Goal: Transaction & Acquisition: Purchase product/service

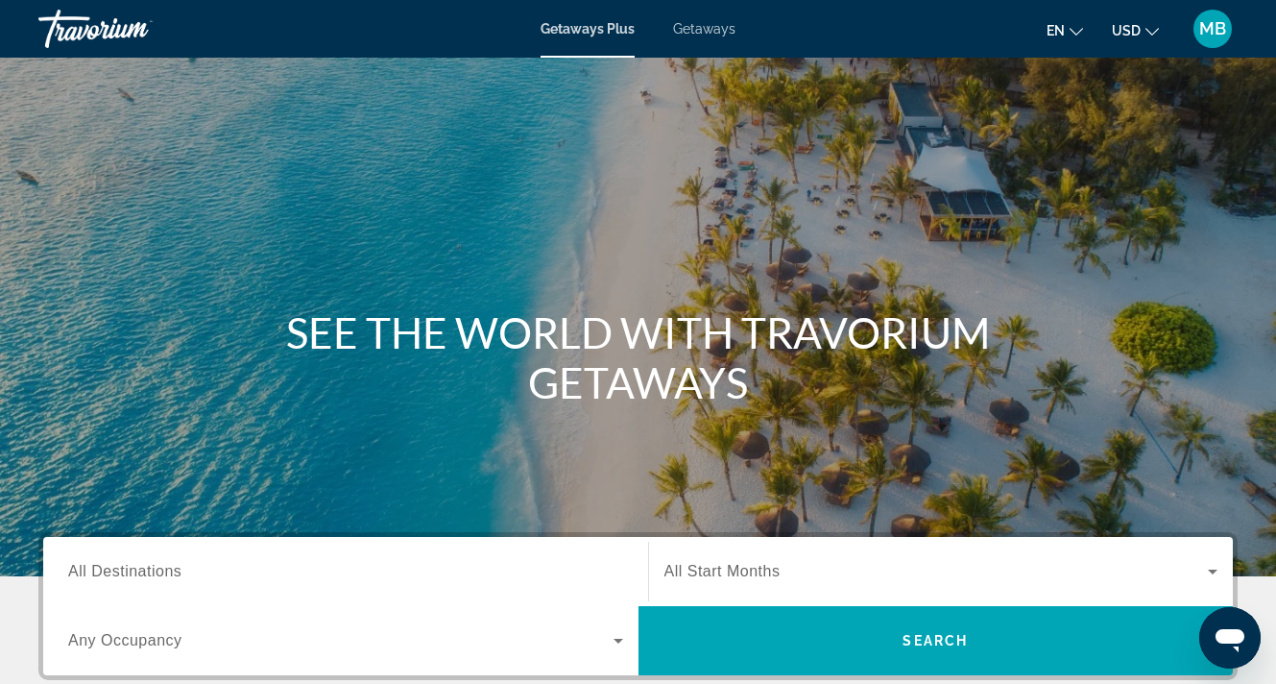
click at [1214, 33] on span "MB" at bounding box center [1212, 28] width 27 height 19
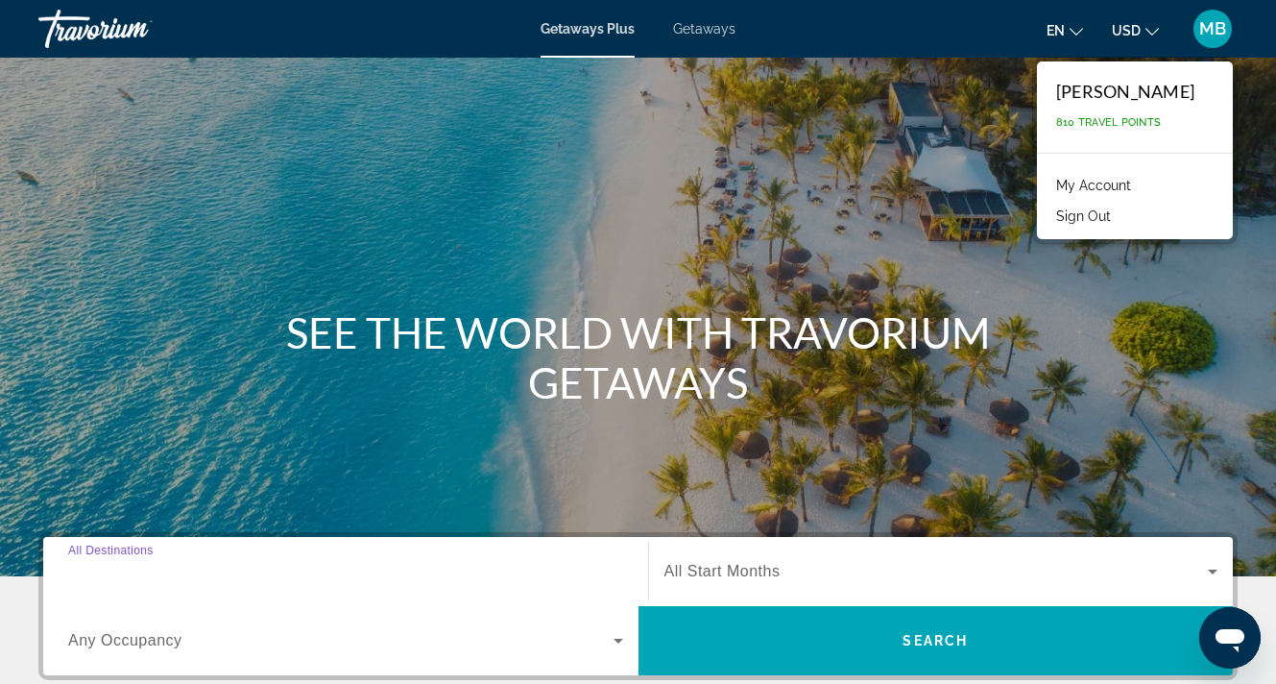
click at [168, 579] on div "Destination All Destinations" at bounding box center [345, 572] width 555 height 55
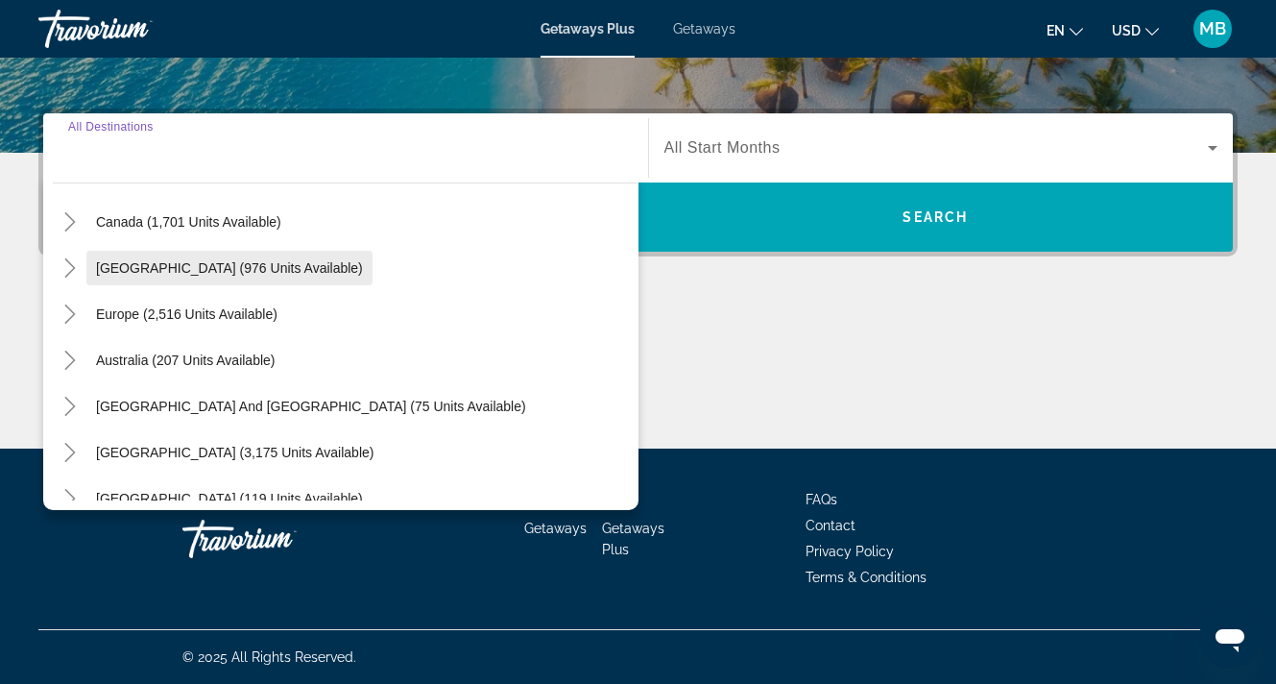
scroll to position [154, 0]
click at [75, 316] on icon "Toggle Europe (2,516 units available)" at bounding box center [70, 312] width 19 height 19
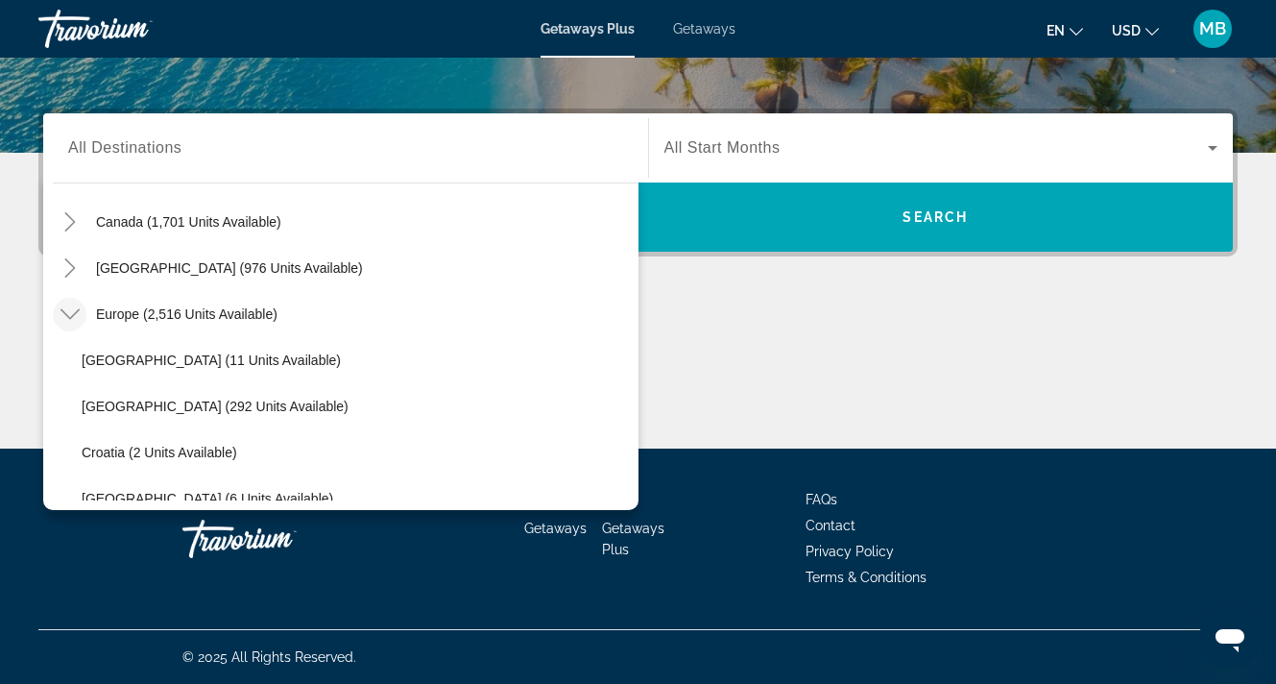
scroll to position [151, 0]
click at [69, 312] on icon "Toggle Europe (2,516 units available)" at bounding box center [70, 314] width 19 height 19
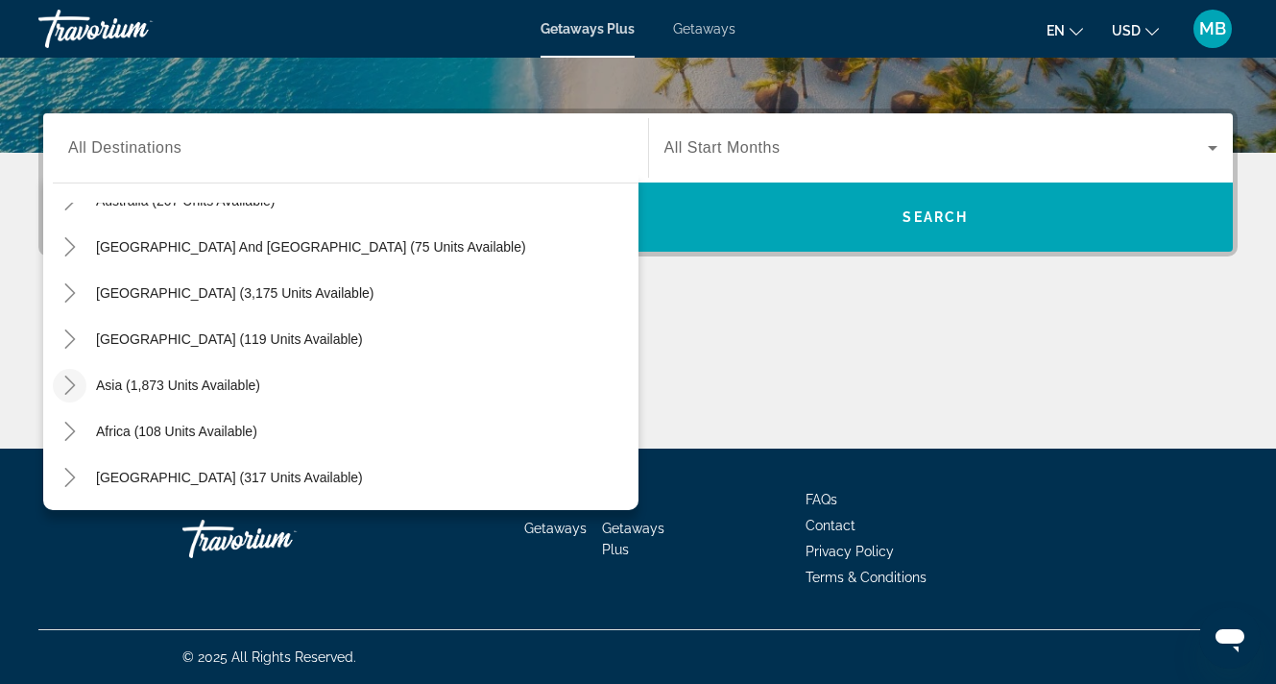
scroll to position [424, 0]
click at [67, 381] on icon "Toggle Asia (1,873 units available)" at bounding box center [70, 385] width 19 height 19
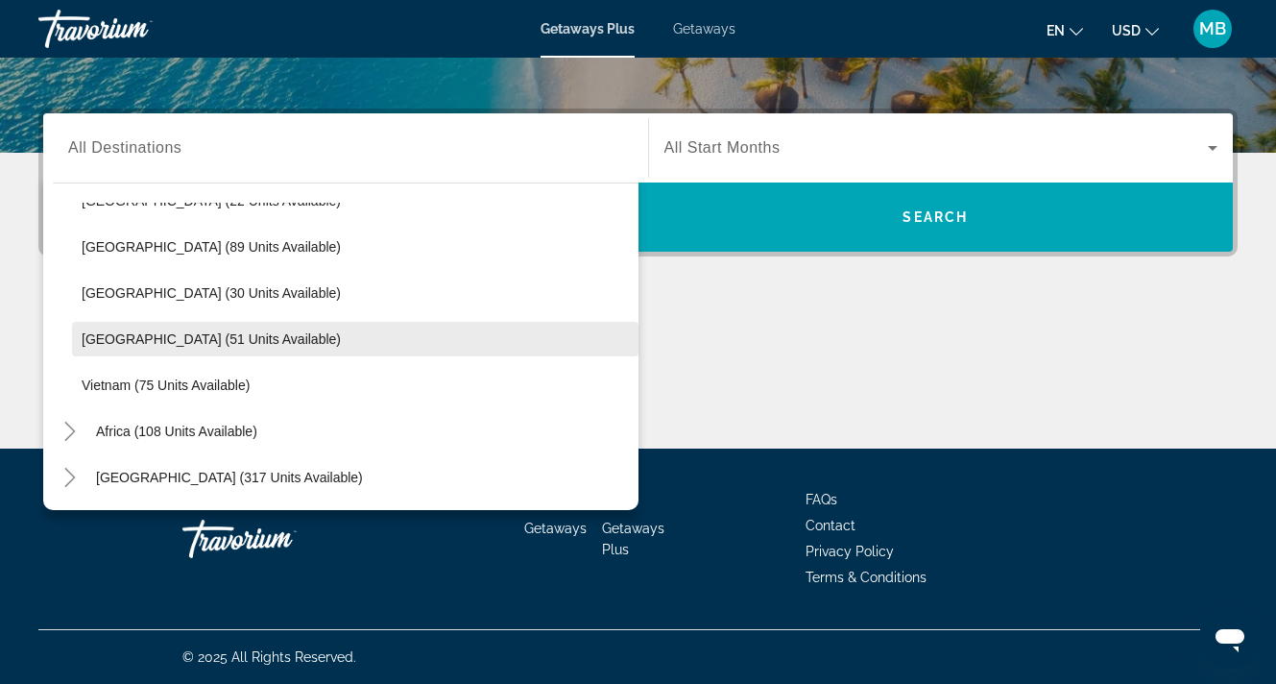
scroll to position [818, 0]
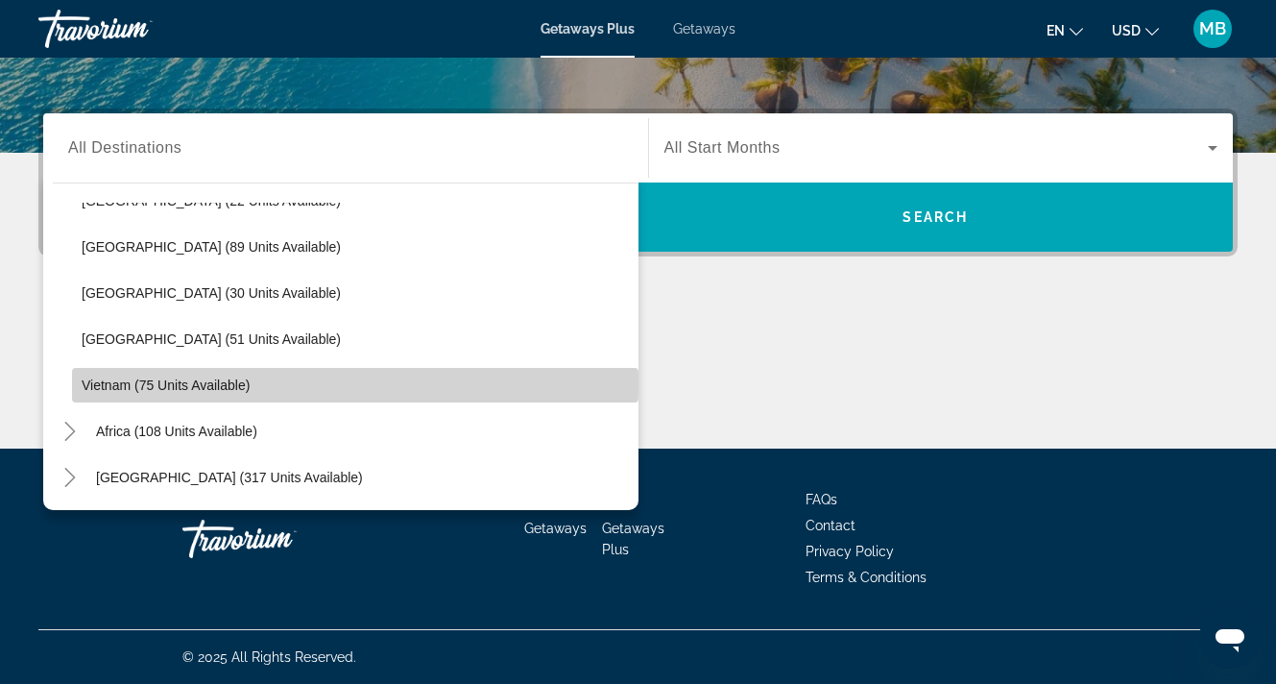
click at [112, 384] on span "Vietnam (75 units available)" at bounding box center [166, 384] width 168 height 15
type input "**********"
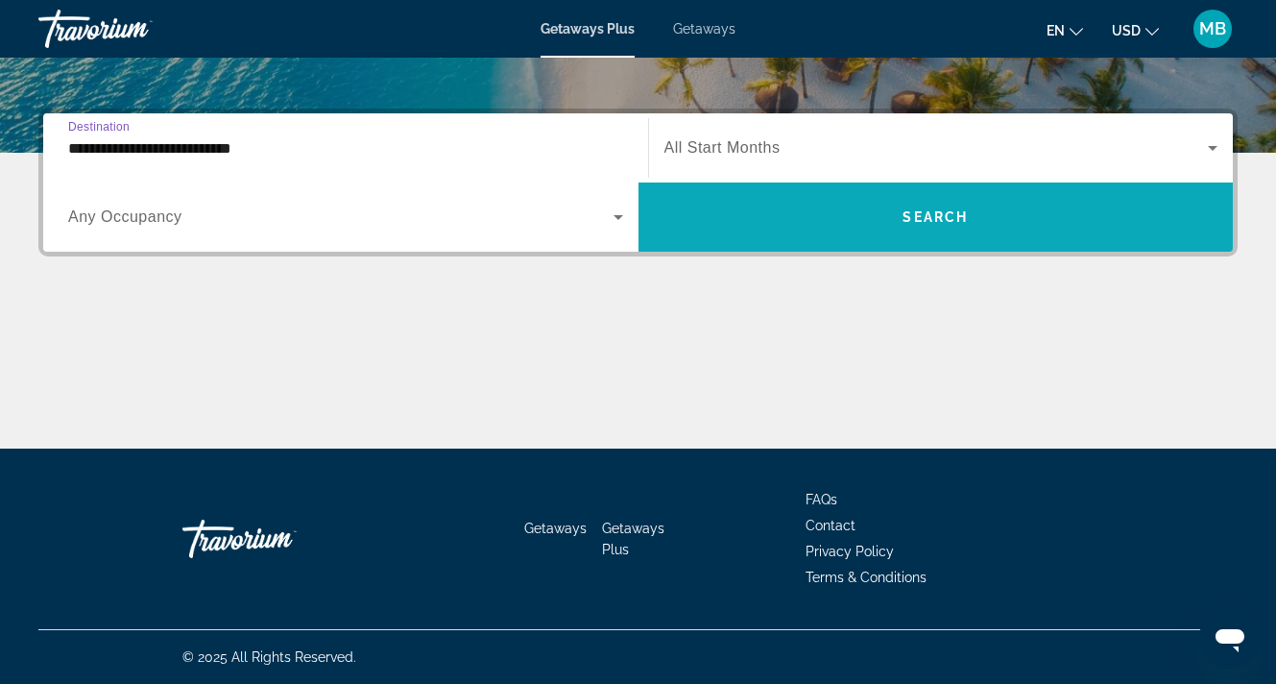
click at [938, 213] on span "Search" at bounding box center [935, 216] width 65 height 15
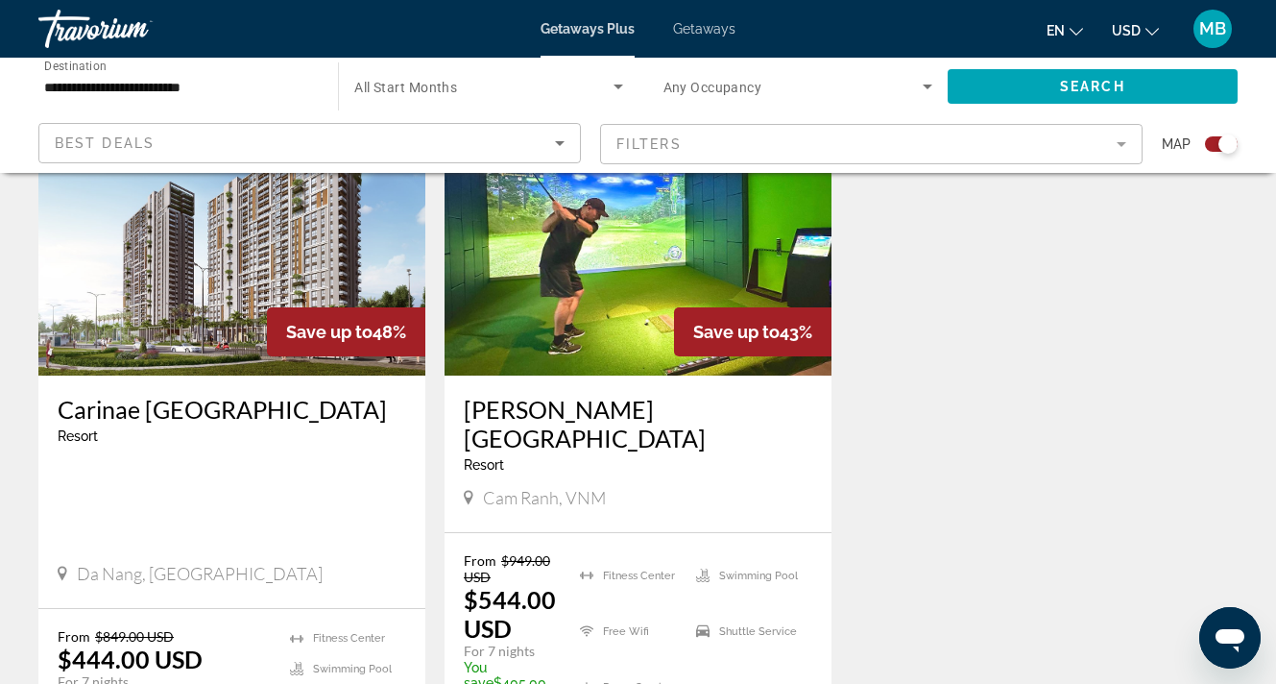
scroll to position [898, 0]
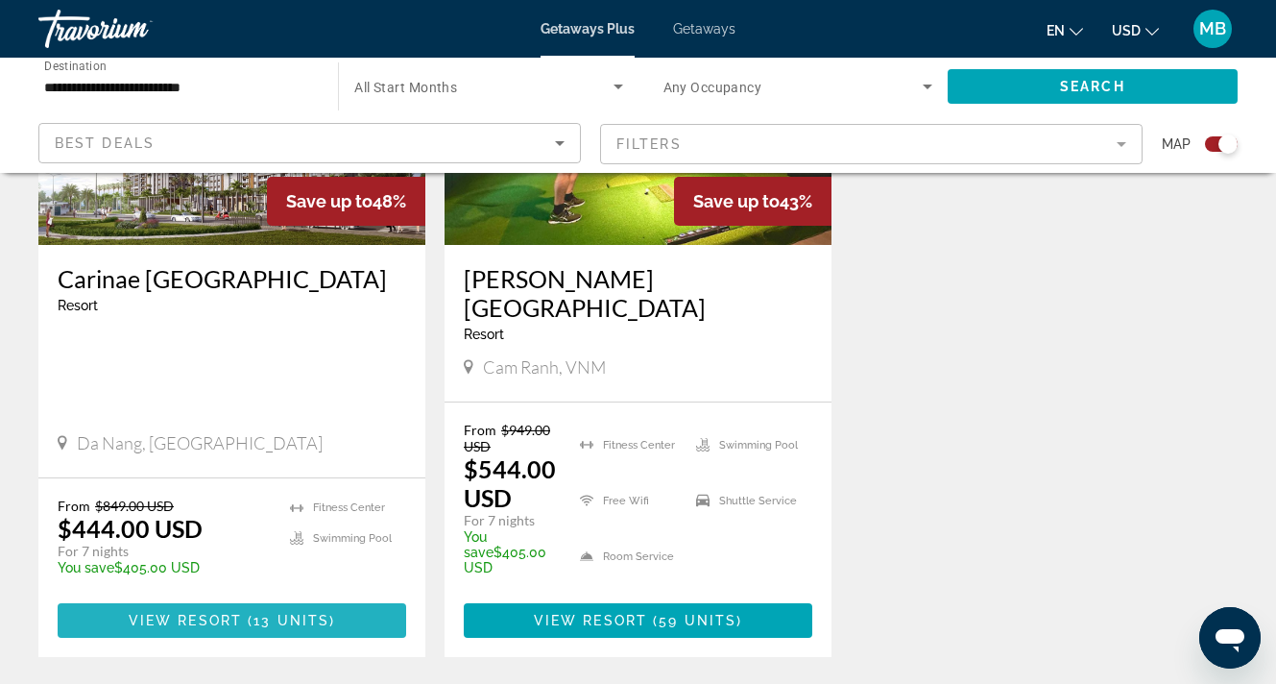
click at [315, 613] on span "13 units" at bounding box center [292, 620] width 76 height 15
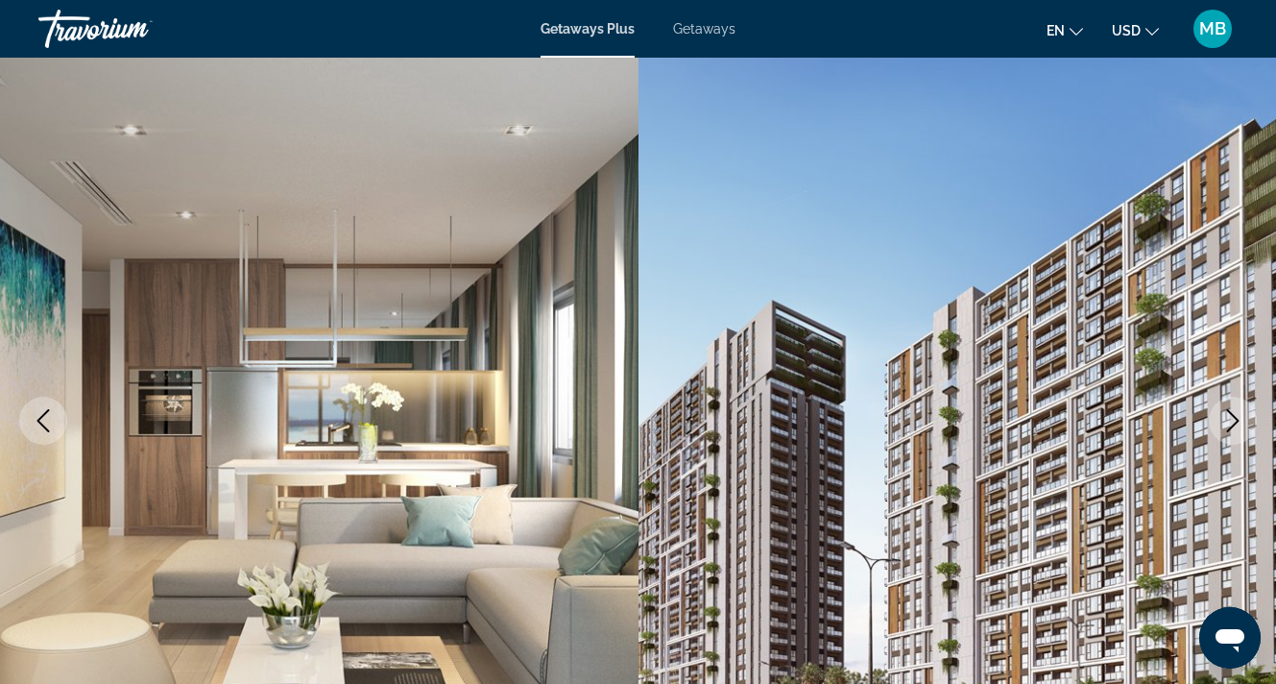
scroll to position [103, 0]
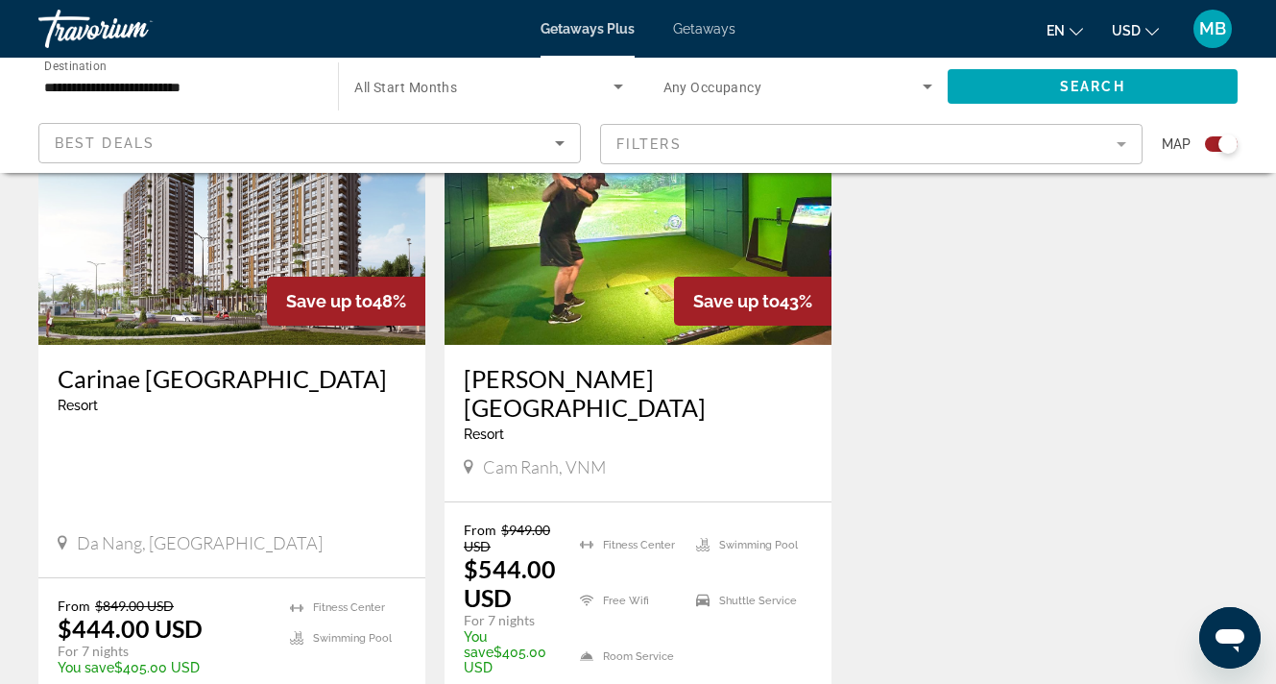
scroll to position [799, 0]
click at [1210, 35] on span "MB" at bounding box center [1212, 28] width 27 height 19
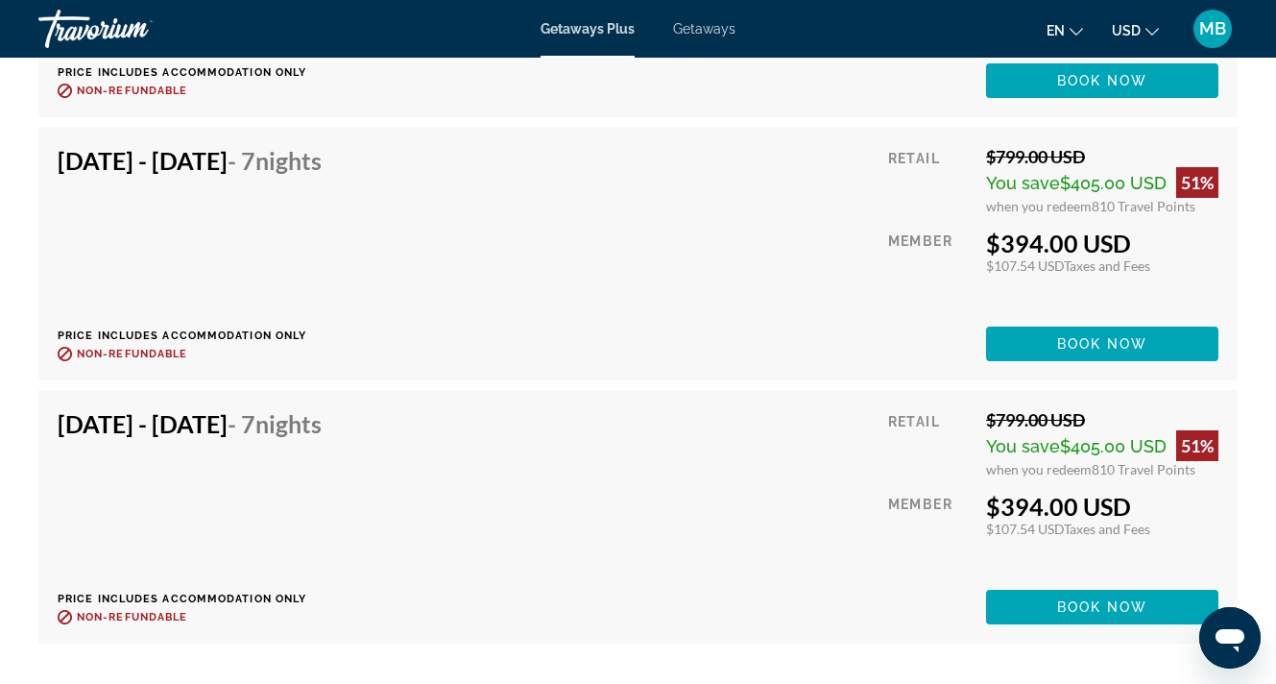
scroll to position [4923, 0]
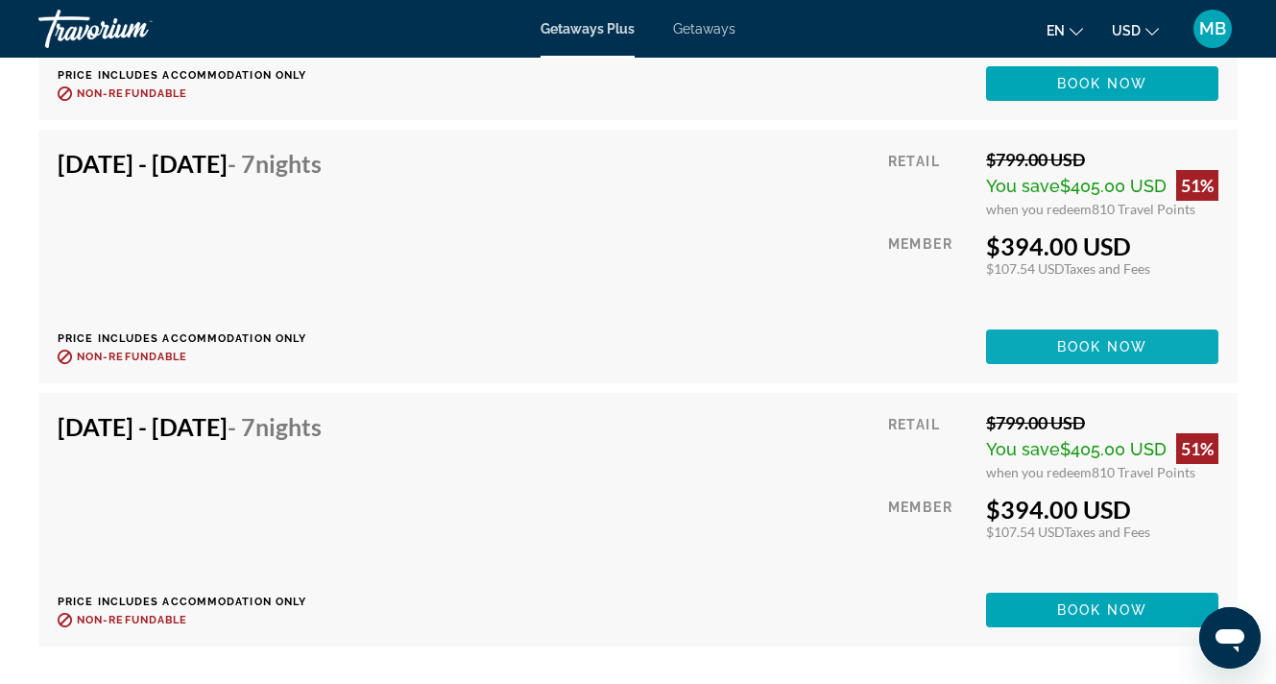
click at [1060, 346] on span "Book now" at bounding box center [1102, 346] width 91 height 15
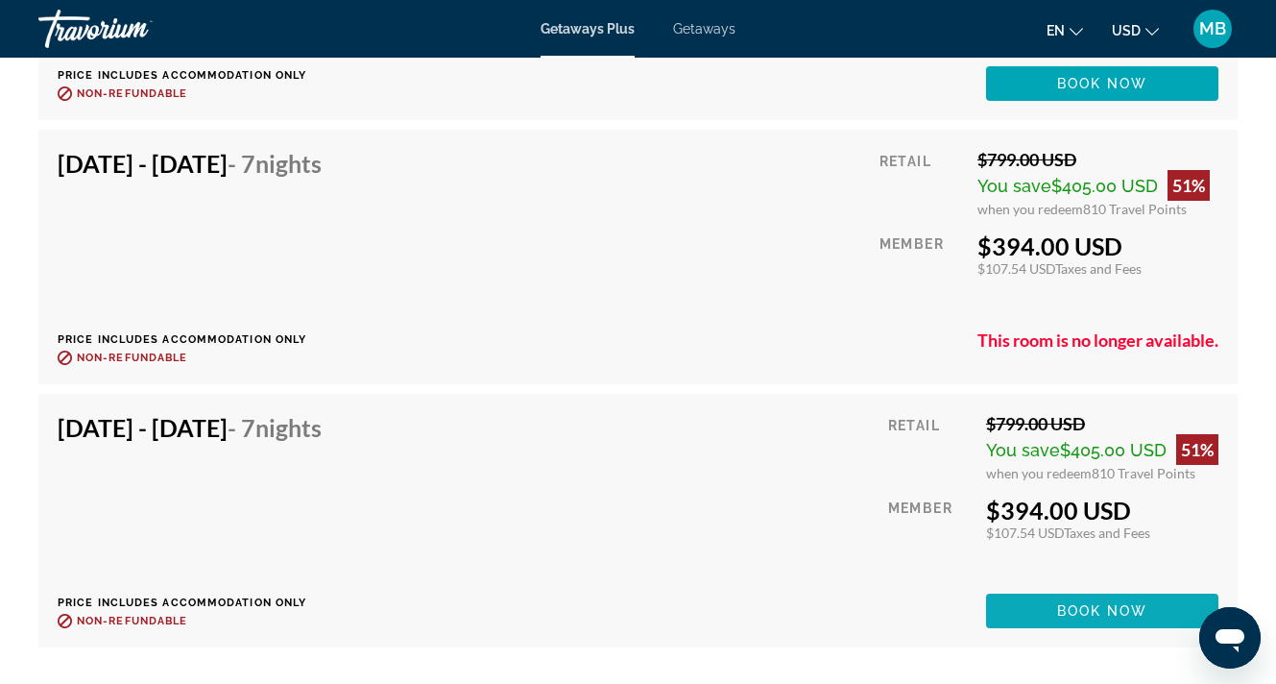
click at [1063, 600] on span "Main content" at bounding box center [1102, 611] width 232 height 46
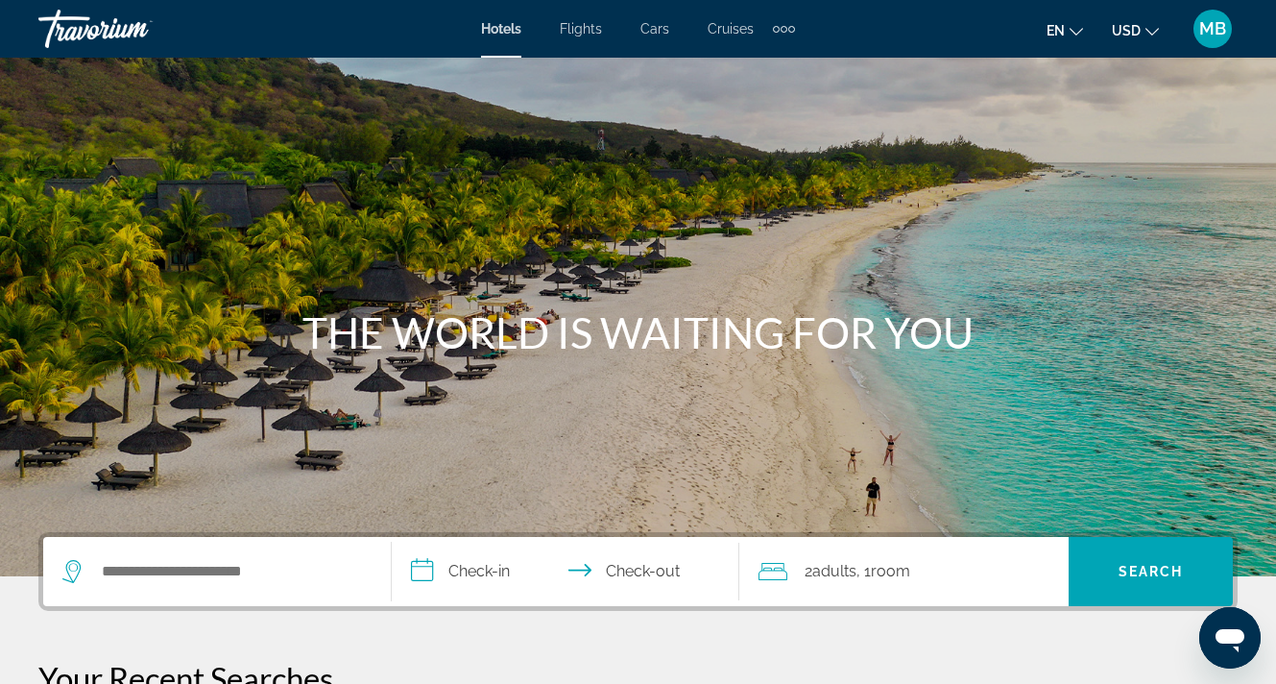
click at [787, 31] on div "Extra navigation items" at bounding box center [784, 28] width 22 height 29
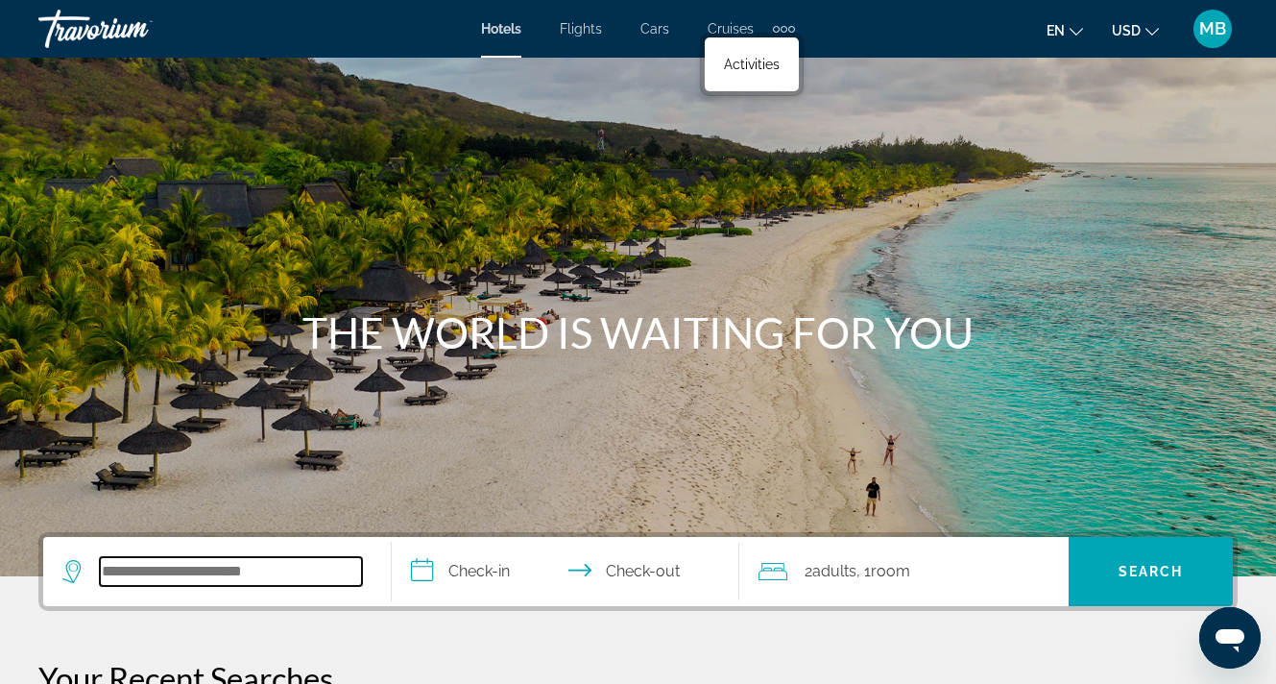
click at [244, 569] on input "Search widget" at bounding box center [231, 571] width 262 height 29
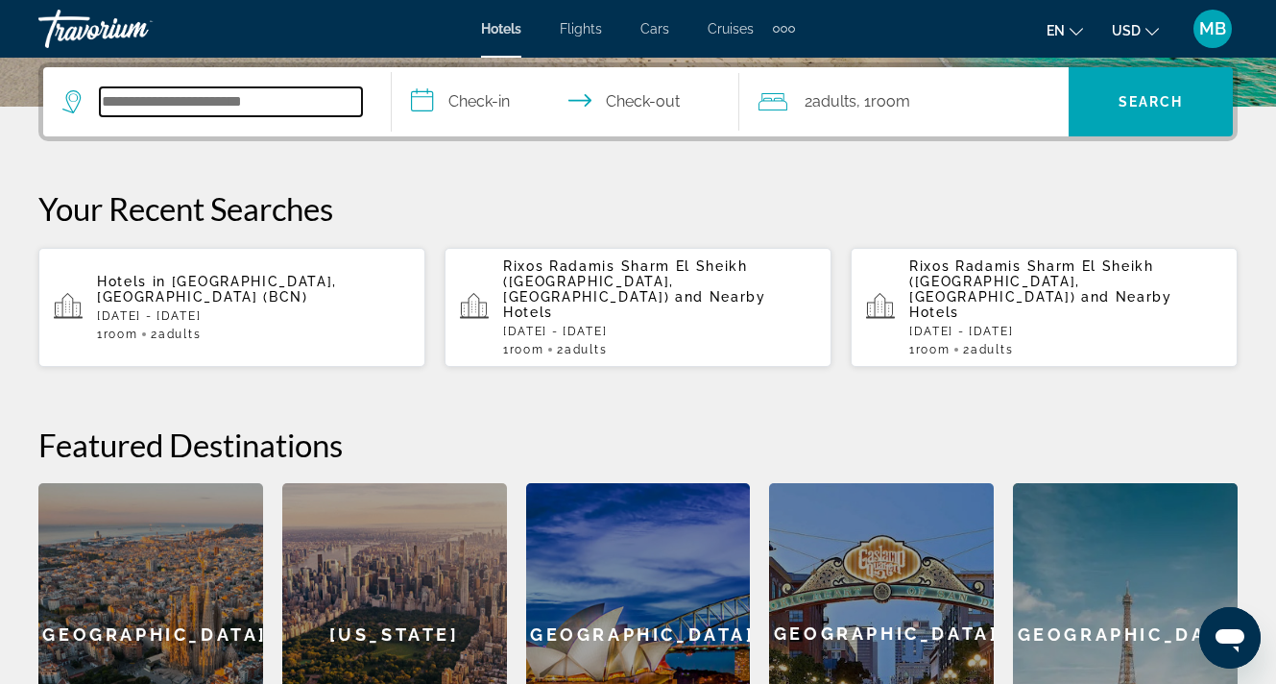
click at [282, 97] on input "Search widget" at bounding box center [231, 101] width 262 height 29
type input "*"
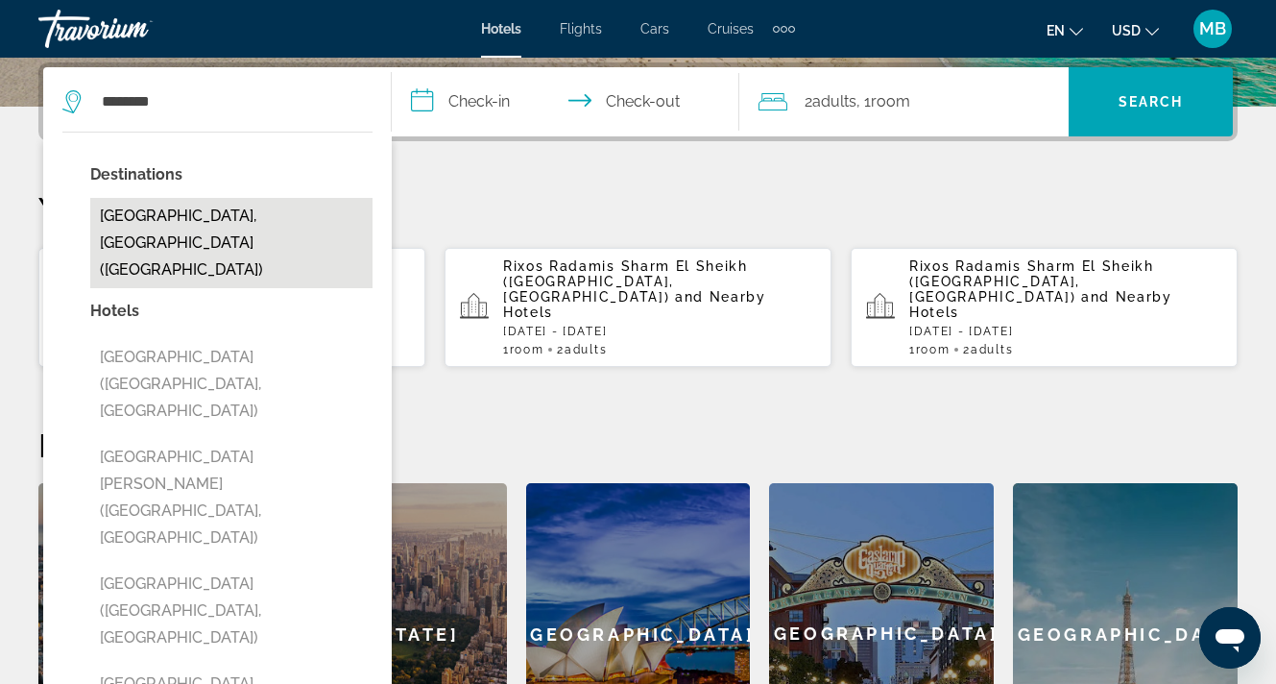
drag, startPoint x: 220, startPoint y: 125, endPoint x: 175, endPoint y: 226, distance: 110.5
click at [175, 226] on button "[GEOGRAPHIC_DATA], [GEOGRAPHIC_DATA] ([GEOGRAPHIC_DATA])" at bounding box center [231, 243] width 282 height 90
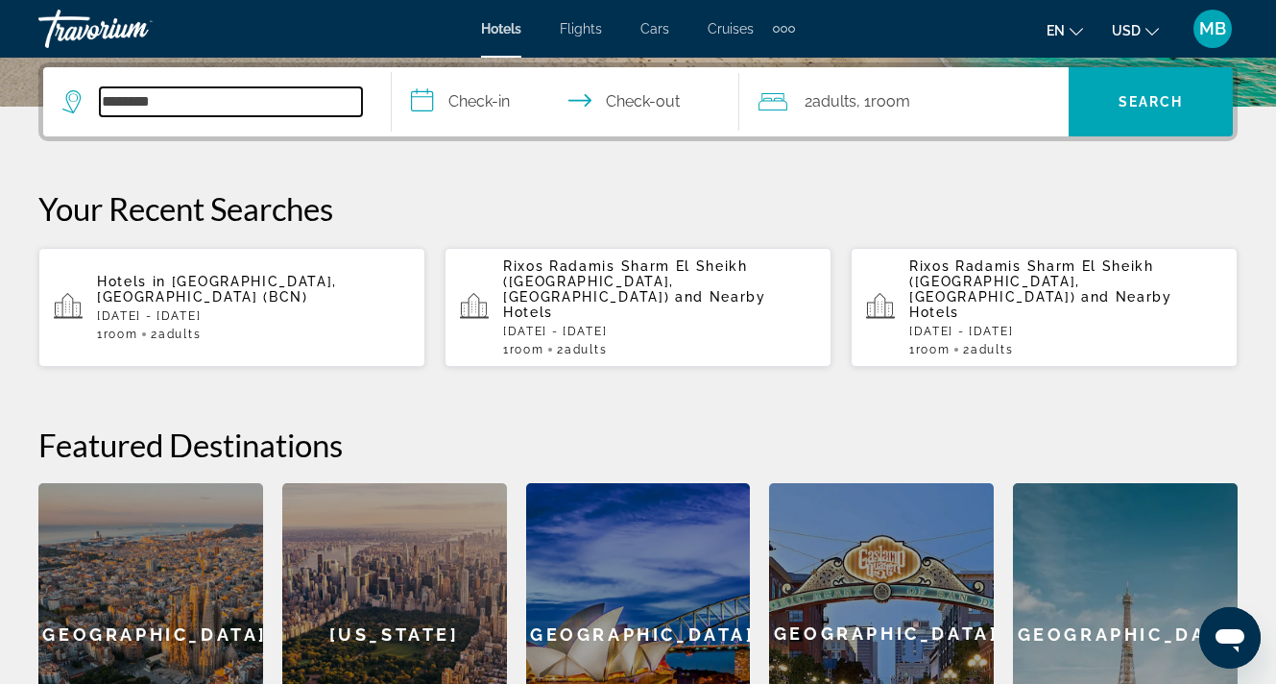
type input "**********"
click at [490, 109] on input "**********" at bounding box center [570, 104] width 356 height 75
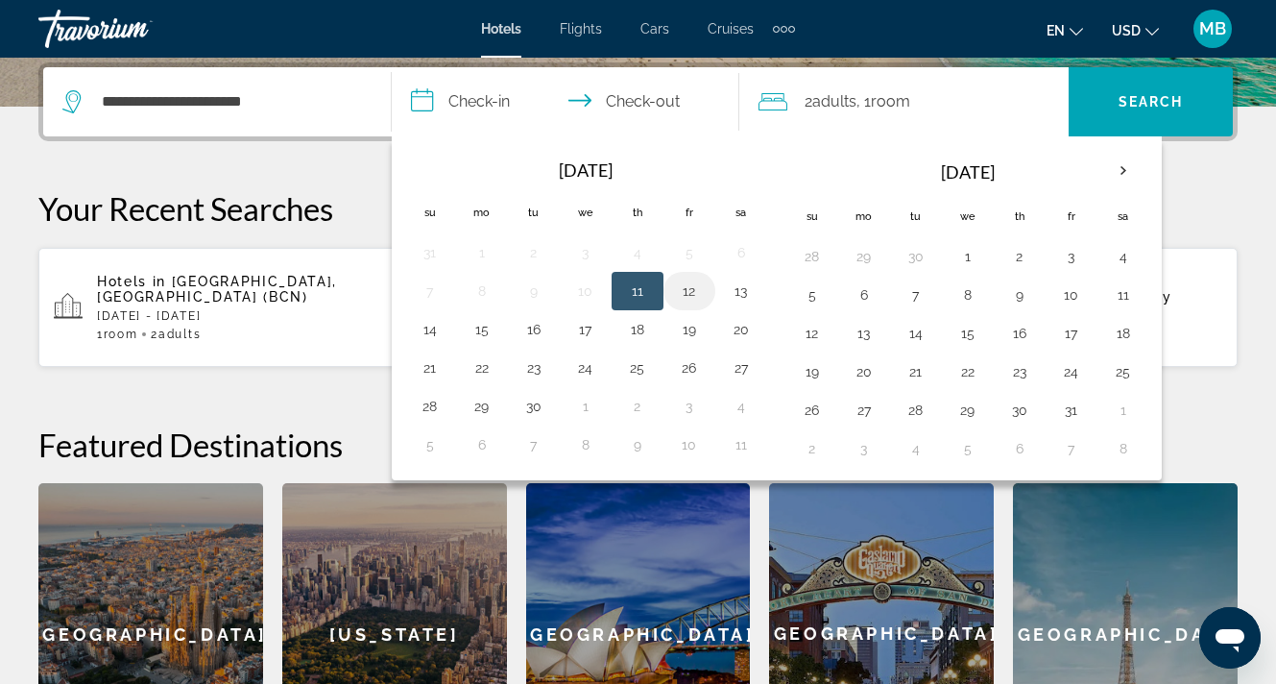
click at [699, 296] on button "12" at bounding box center [689, 291] width 31 height 27
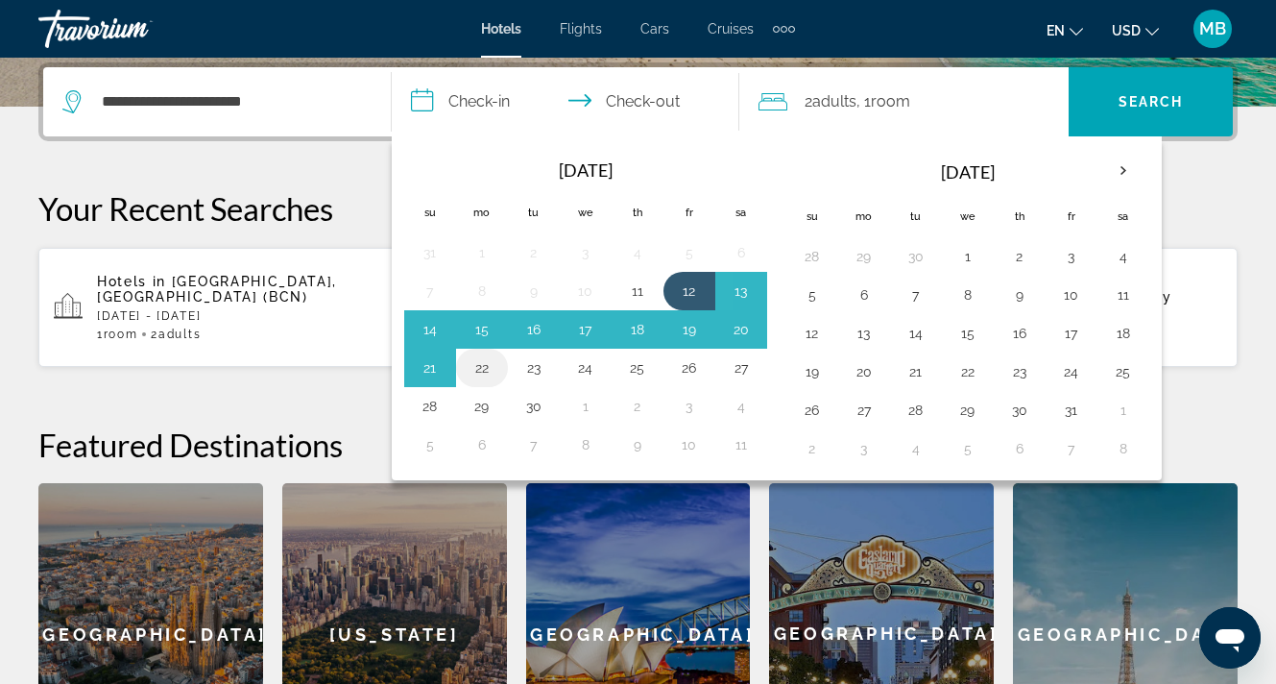
click at [495, 372] on button "22" at bounding box center [482, 367] width 31 height 27
type input "**********"
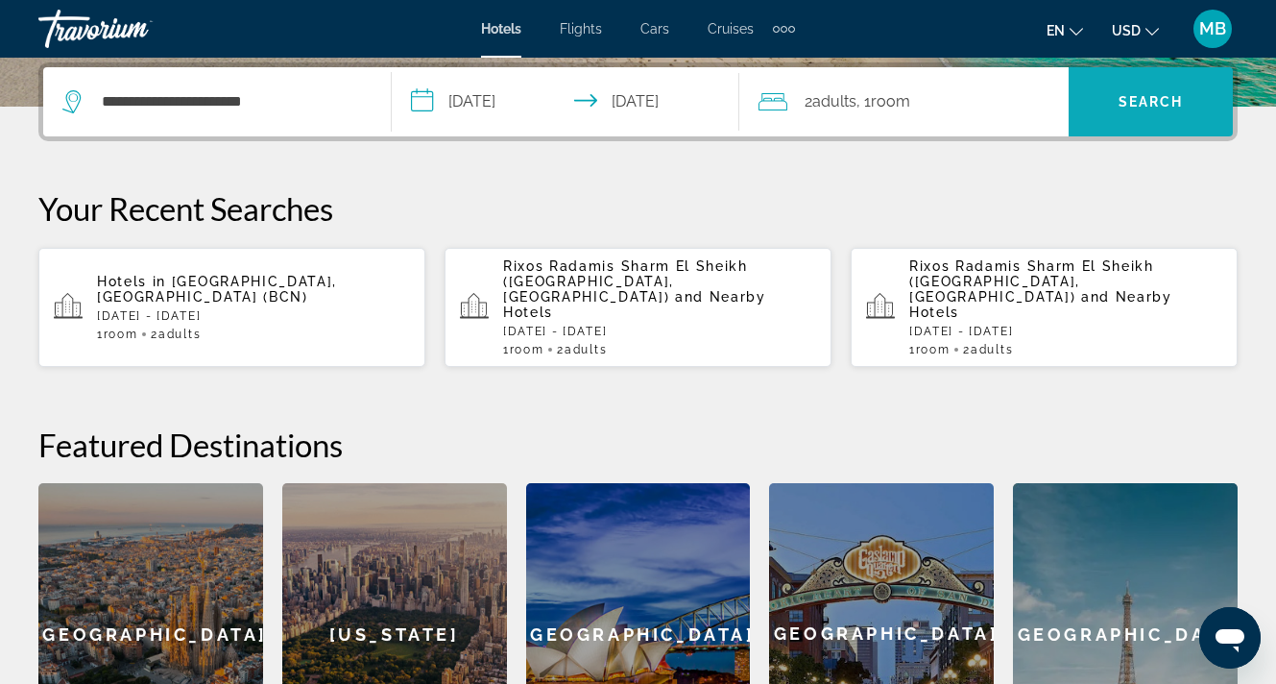
click at [1144, 97] on span "Search" at bounding box center [1151, 101] width 65 height 15
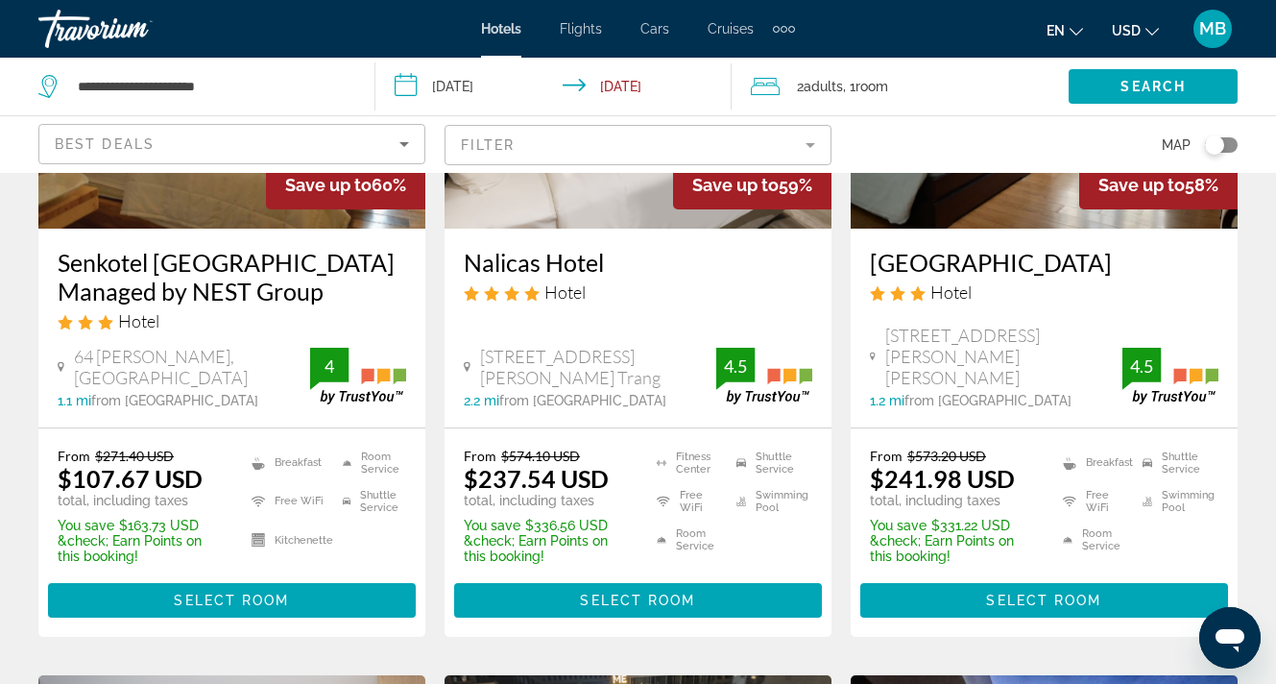
scroll to position [1817, 0]
click at [1223, 144] on div "Toggle map" at bounding box center [1221, 144] width 33 height 15
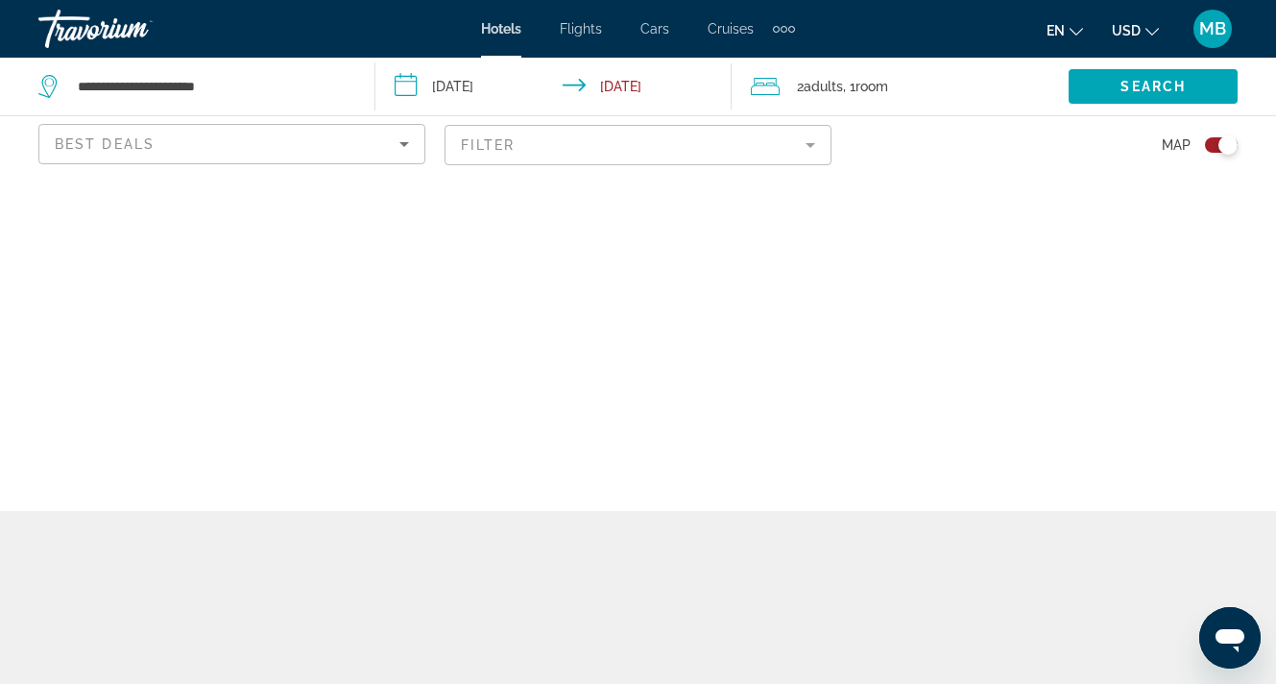
scroll to position [0, 0]
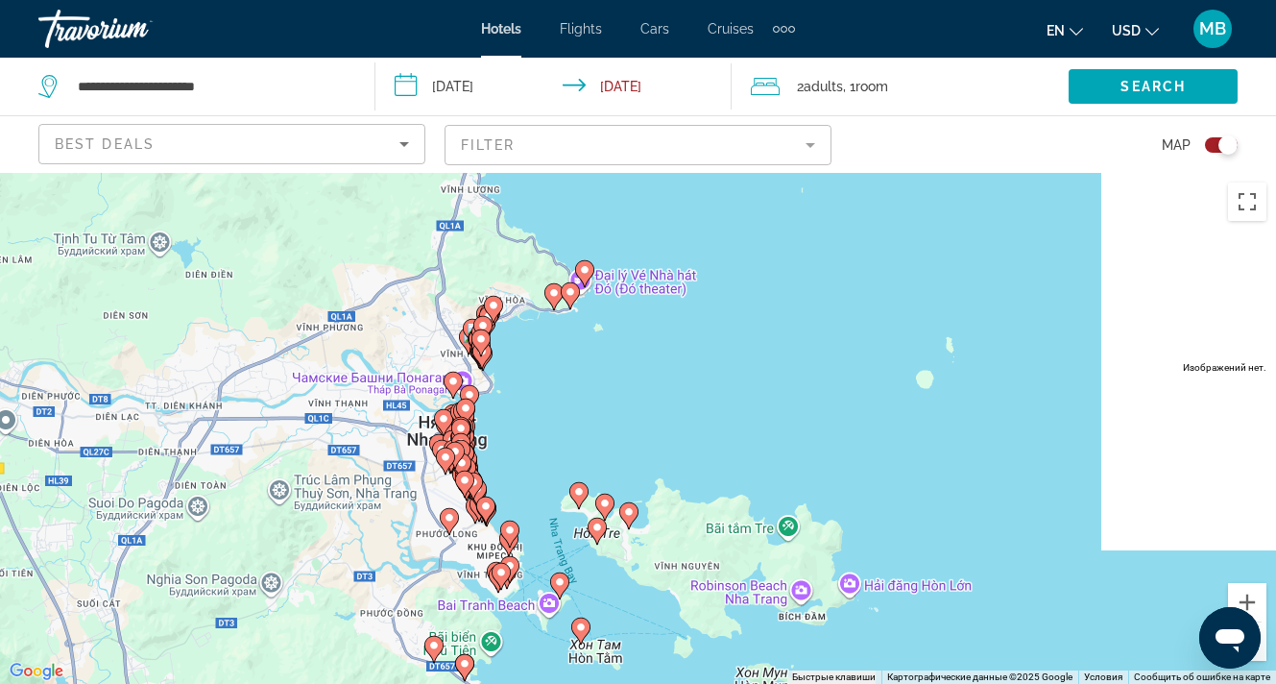
click at [1219, 149] on div "Toggle map" at bounding box center [1228, 144] width 19 height 19
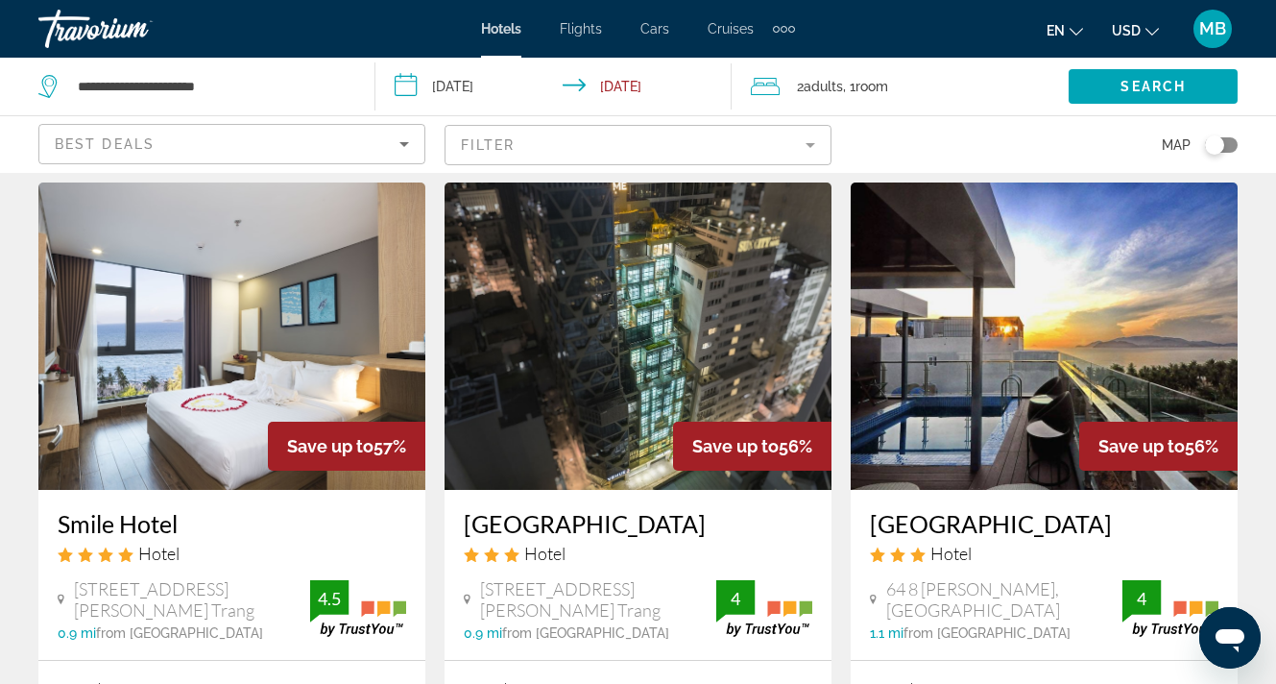
scroll to position [2311, 0]
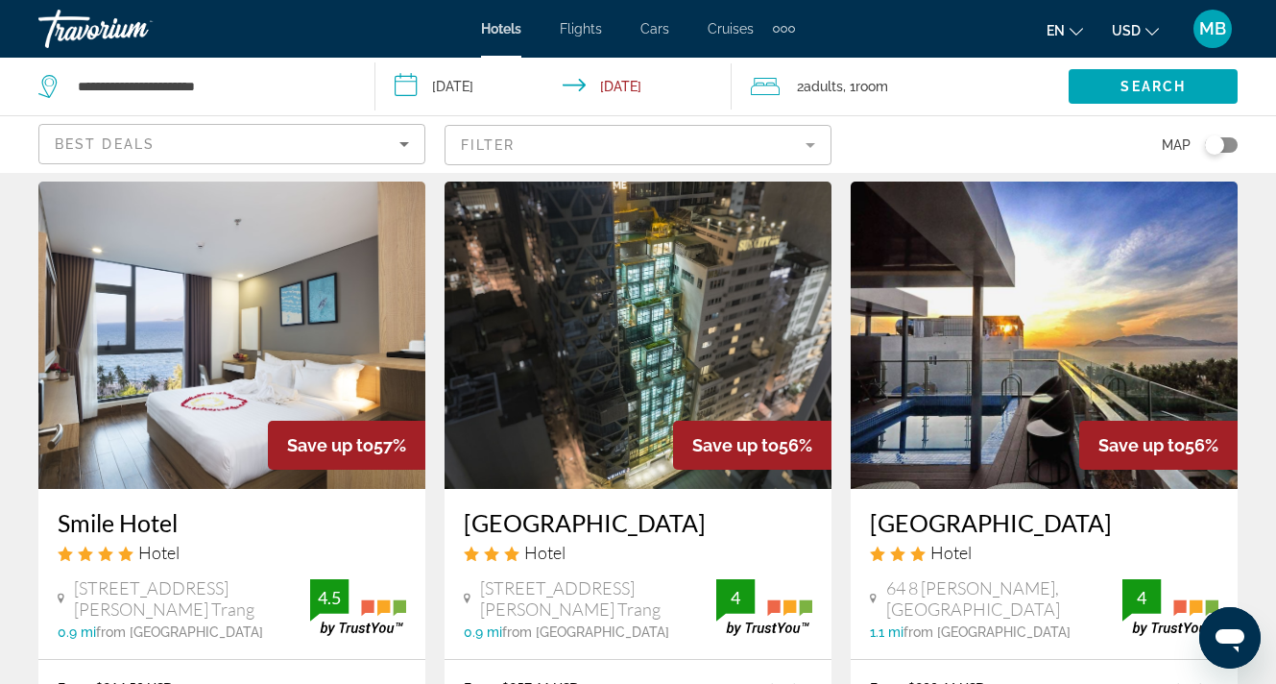
click at [242, 228] on img "Main content" at bounding box center [231, 335] width 387 height 307
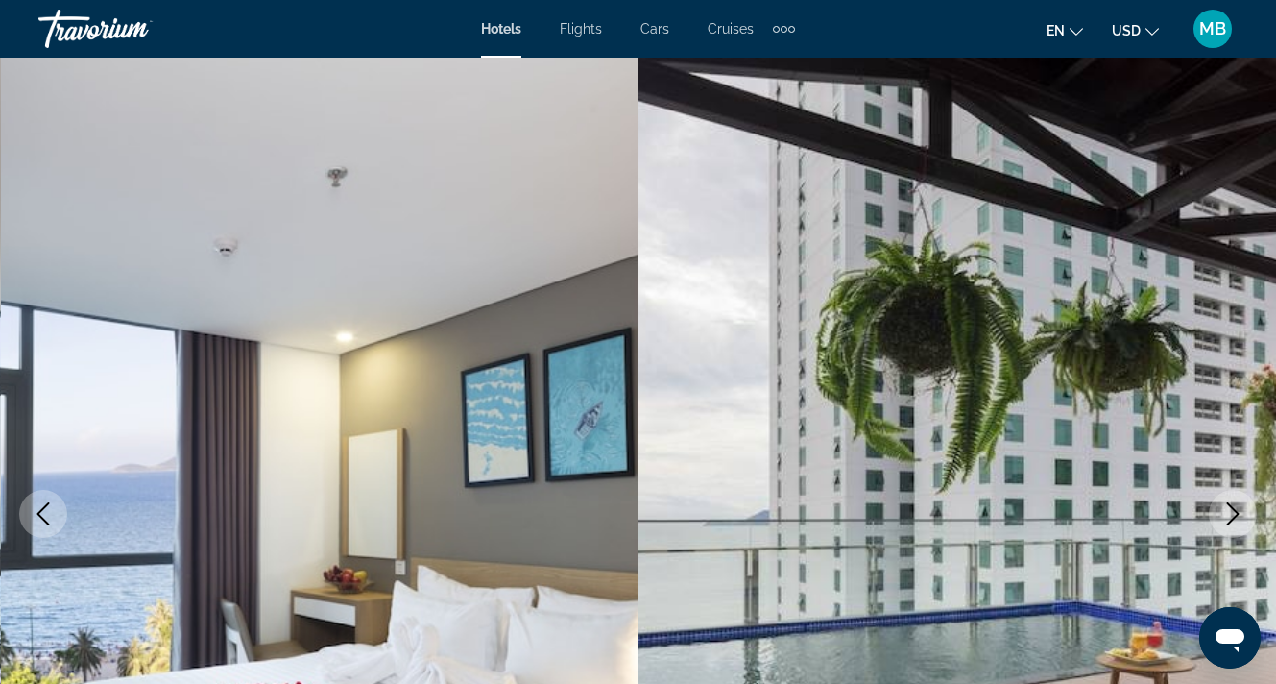
click at [1239, 507] on icon "Next image" at bounding box center [1233, 513] width 23 height 23
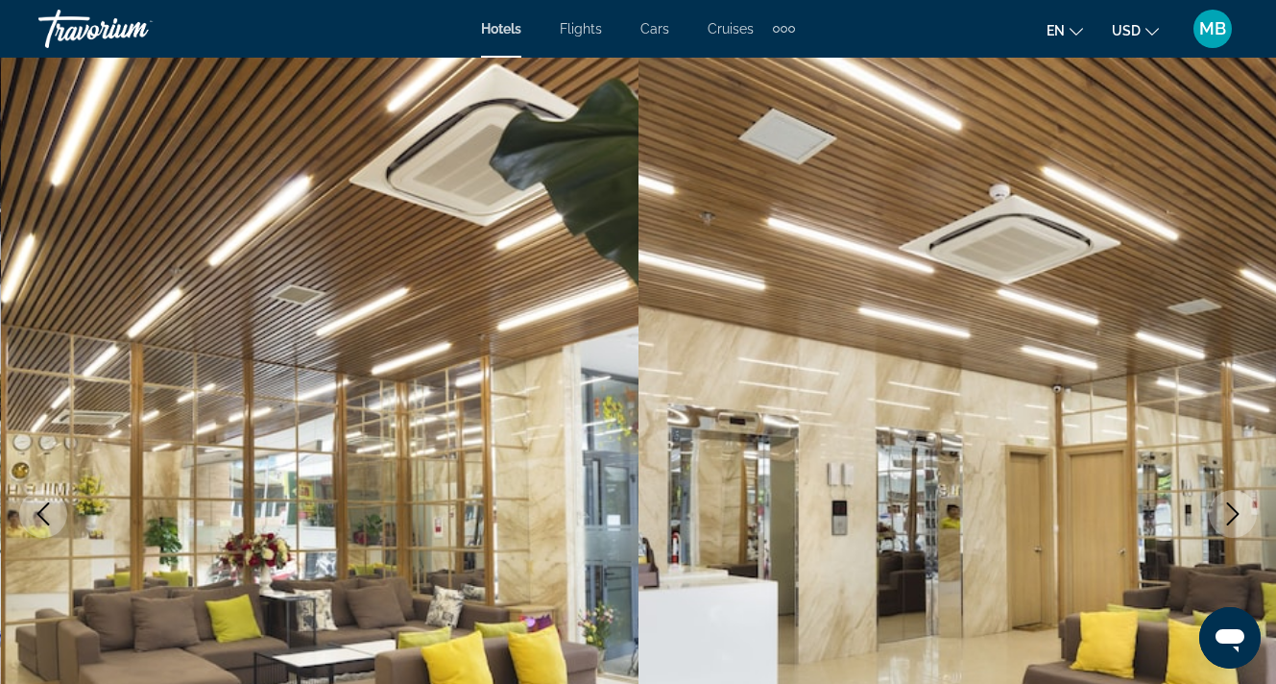
click at [1239, 507] on icon "Next image" at bounding box center [1233, 513] width 23 height 23
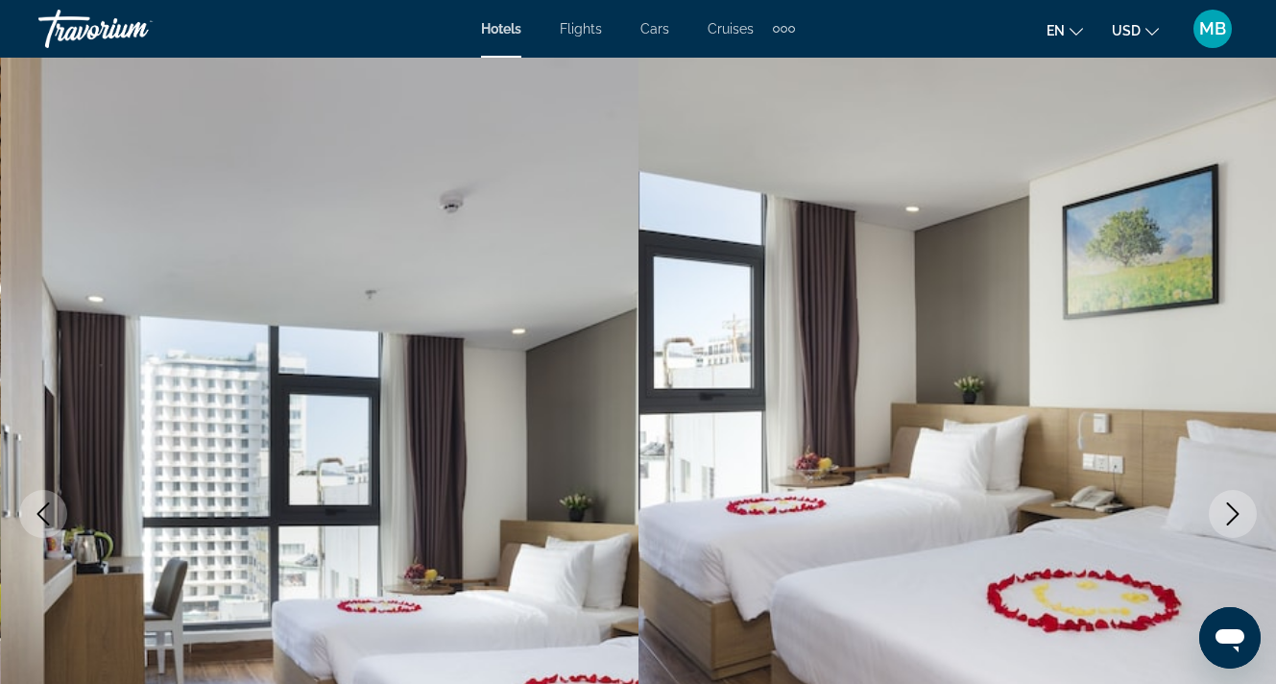
click at [1239, 507] on icon "Next image" at bounding box center [1233, 513] width 23 height 23
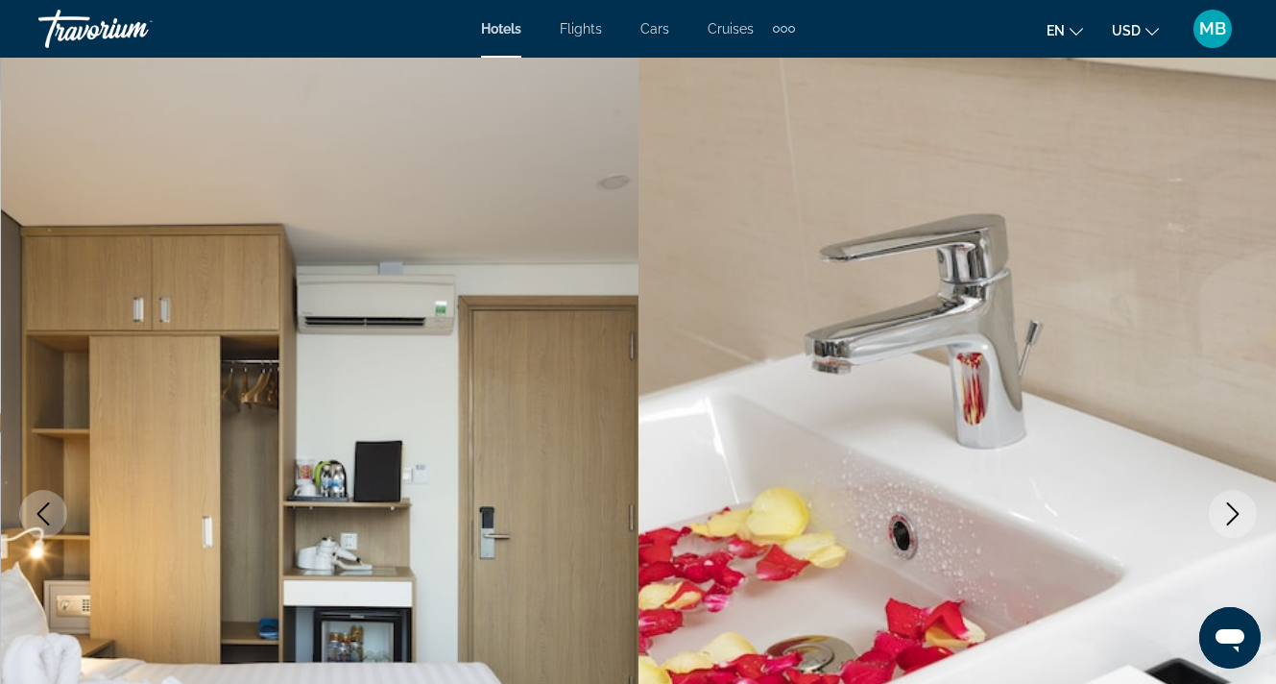
click at [1239, 507] on icon "Next image" at bounding box center [1233, 513] width 23 height 23
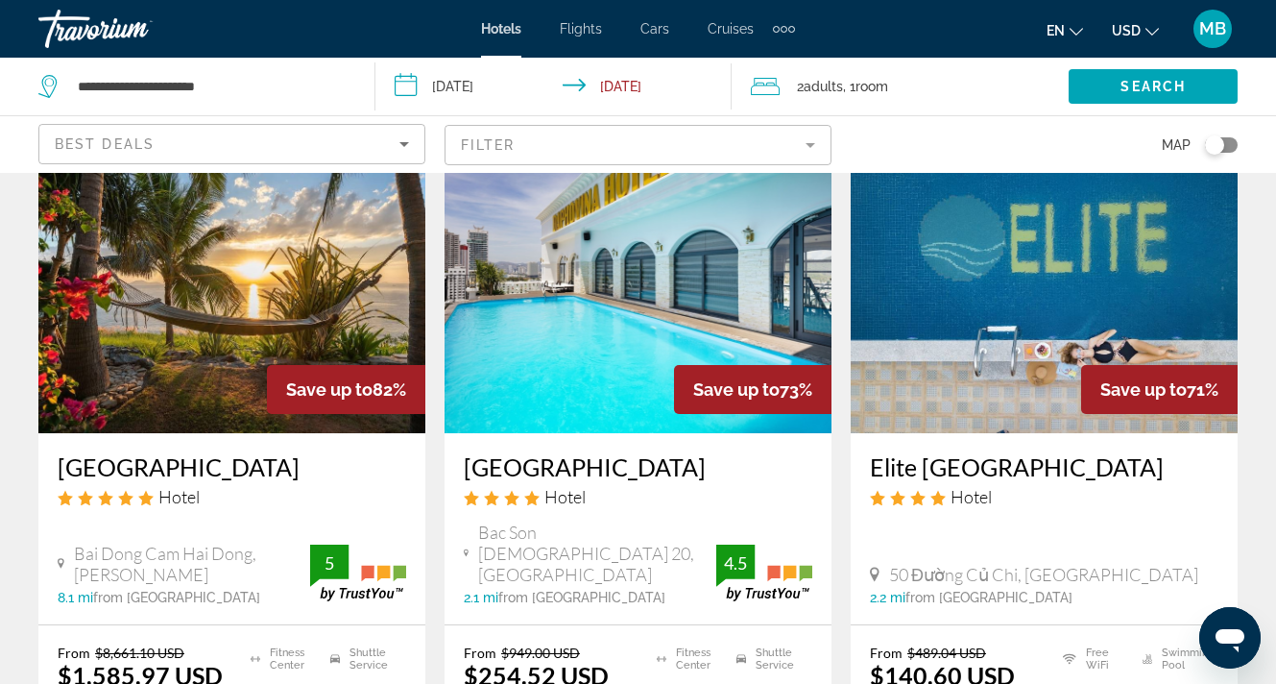
scroll to position [115, 0]
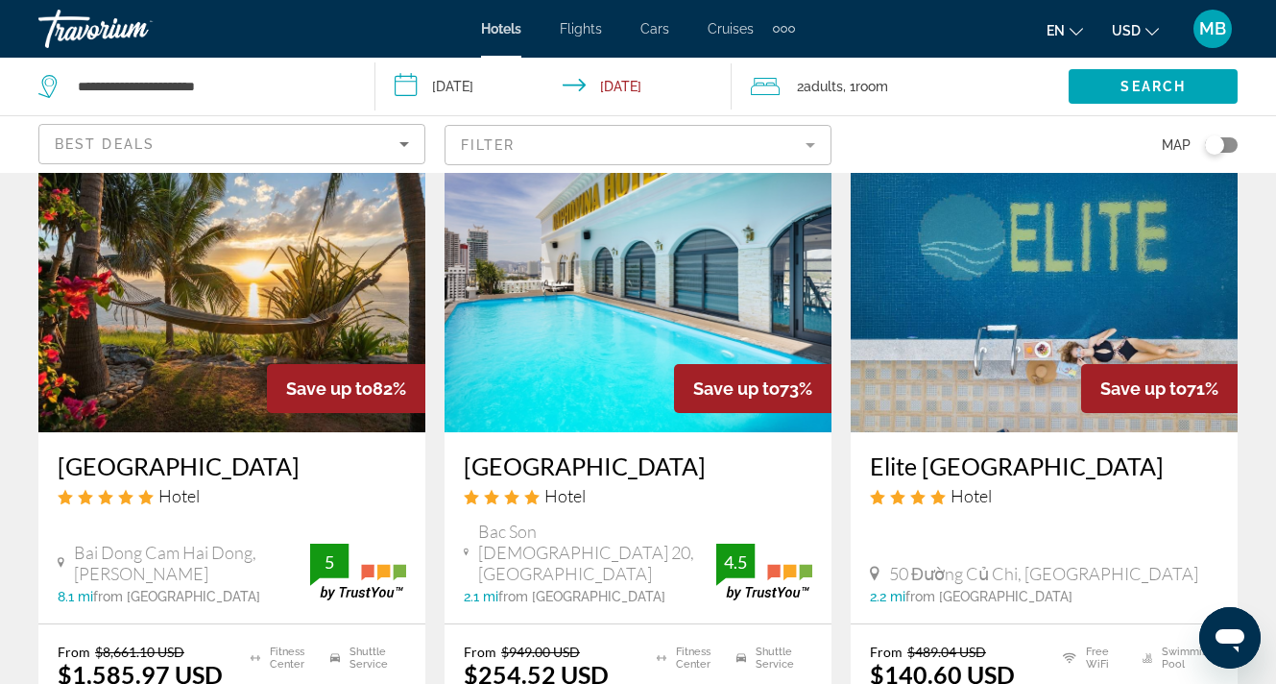
click at [1224, 22] on span "MB" at bounding box center [1212, 28] width 27 height 19
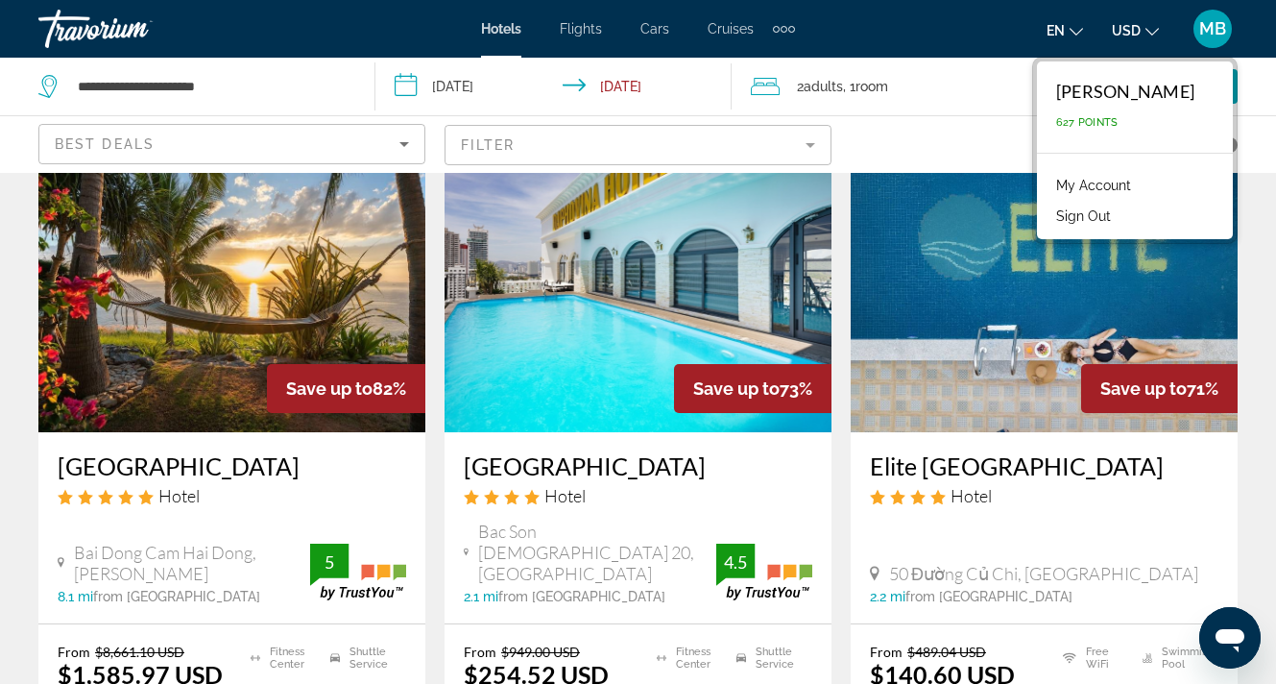
click at [1087, 184] on link "My Account" at bounding box center [1094, 185] width 94 height 25
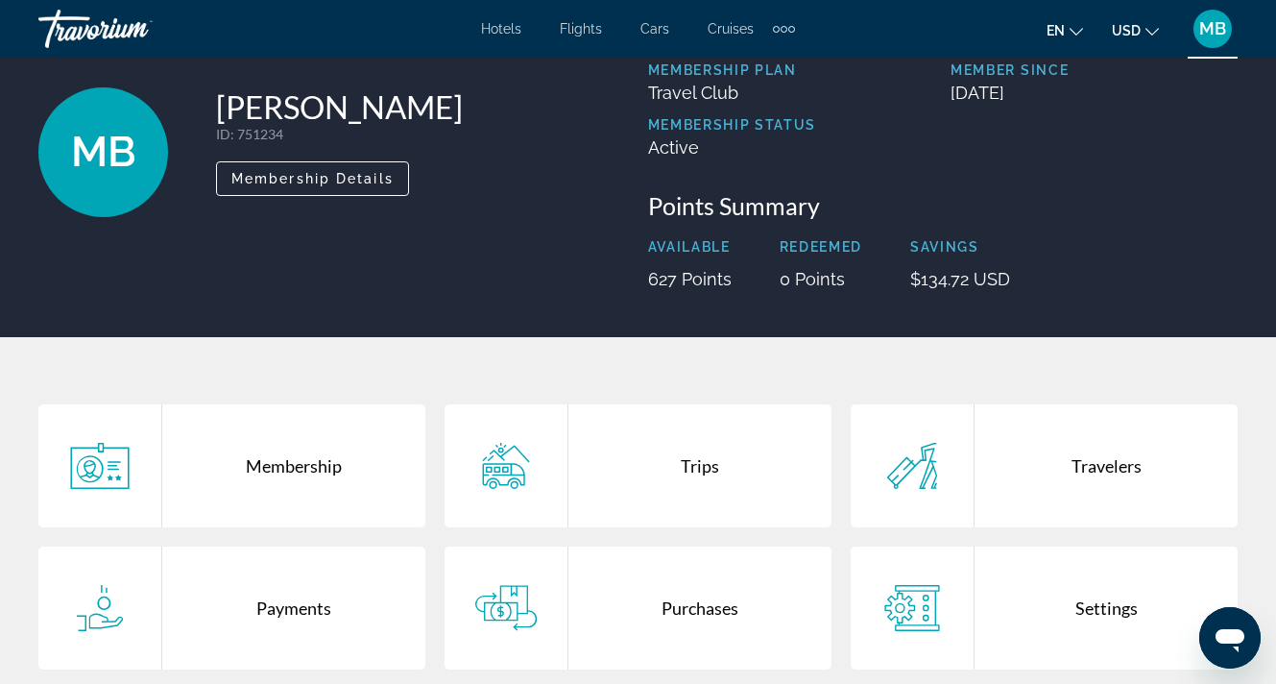
scroll to position [97, 0]
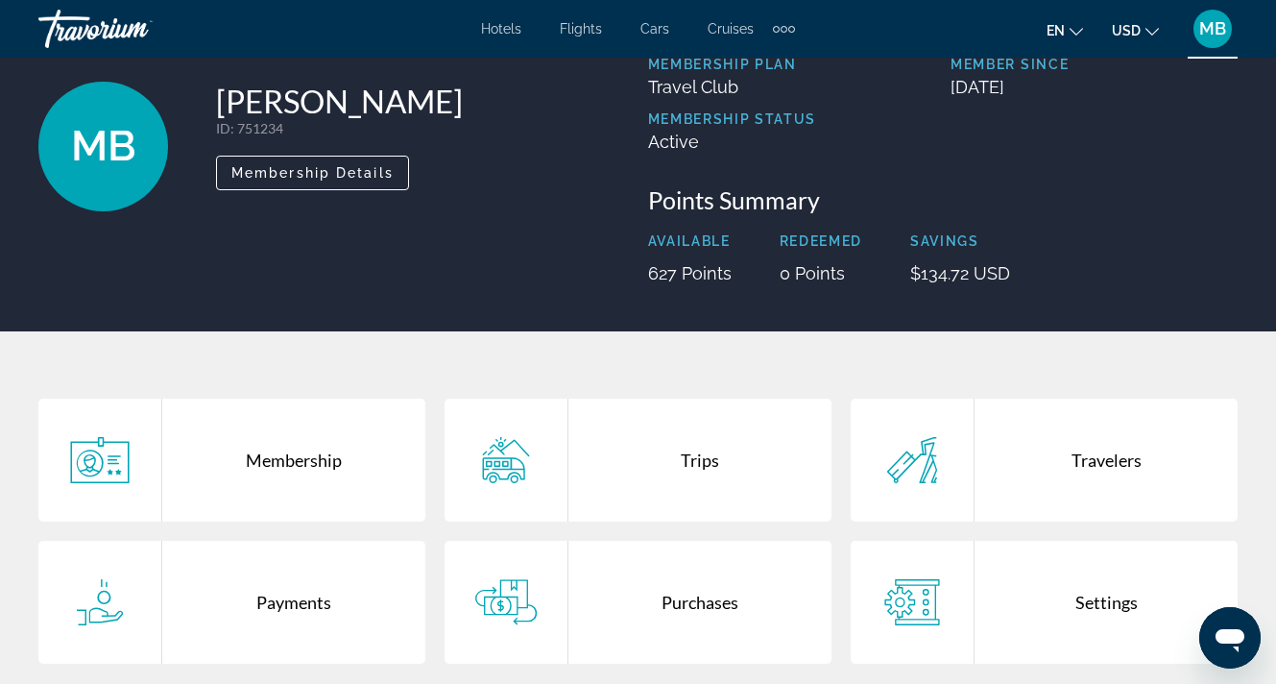
click at [672, 474] on div "Trips" at bounding box center [700, 460] width 263 height 123
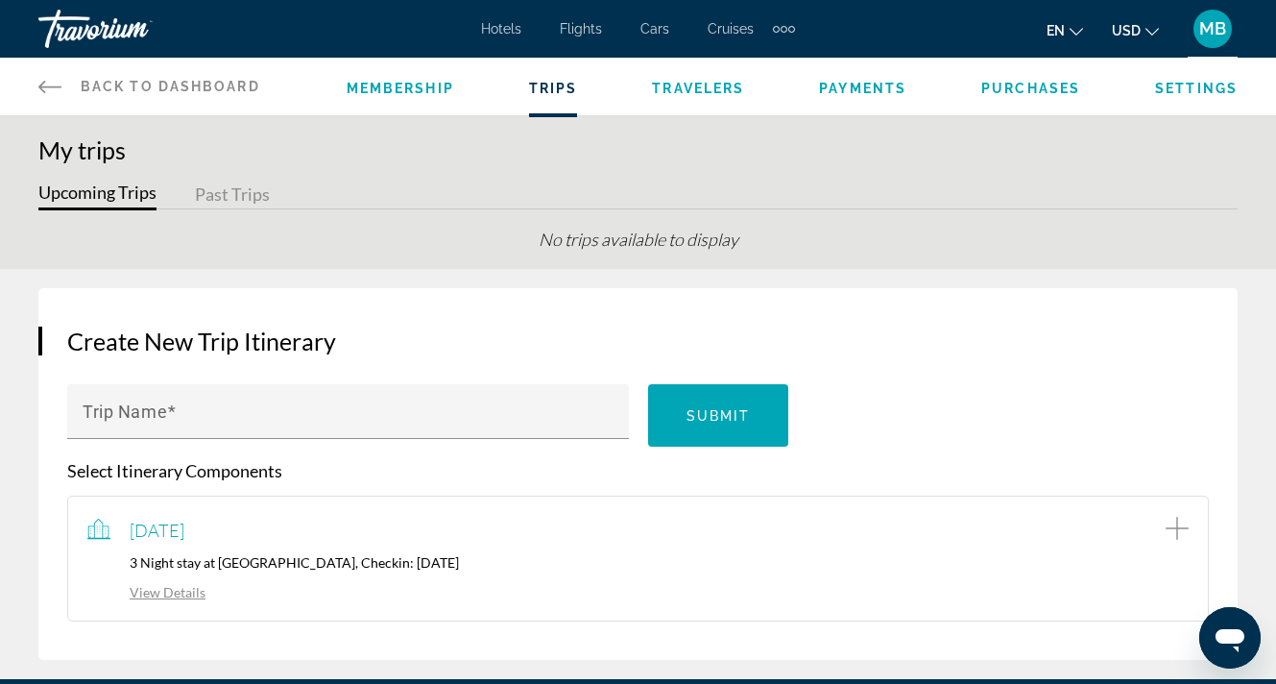
click at [177, 598] on link "View Details" at bounding box center [146, 592] width 118 height 16
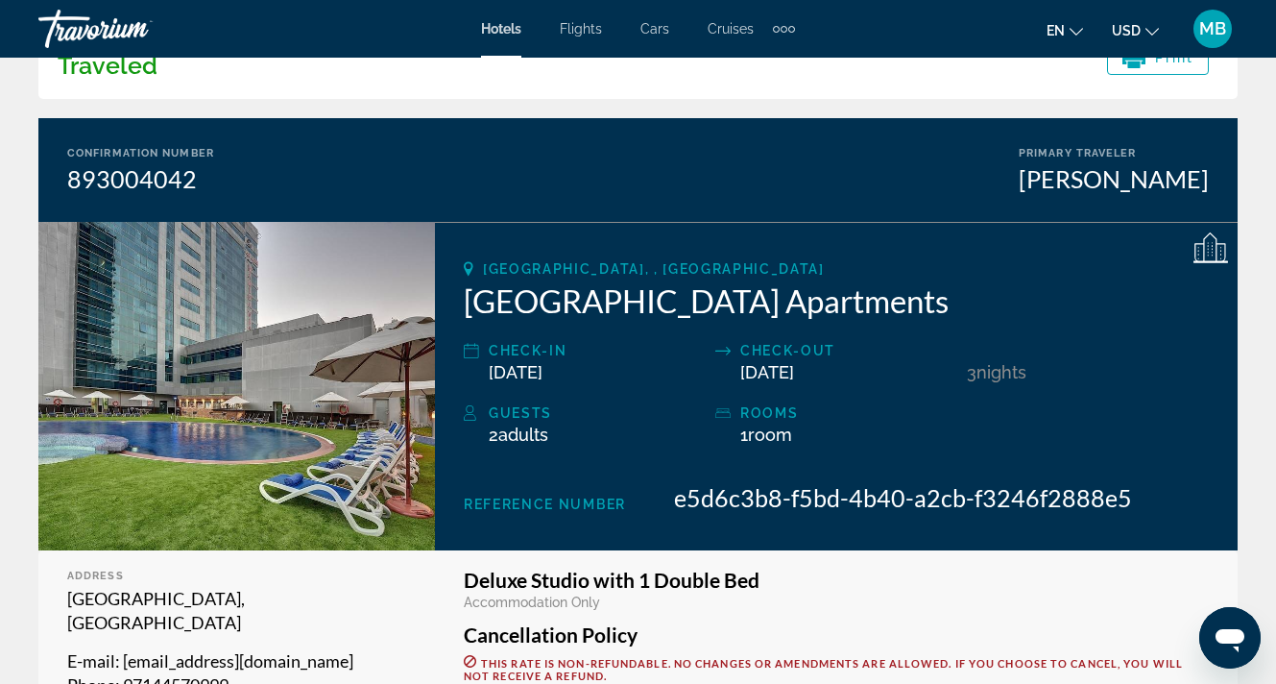
scroll to position [119, 0]
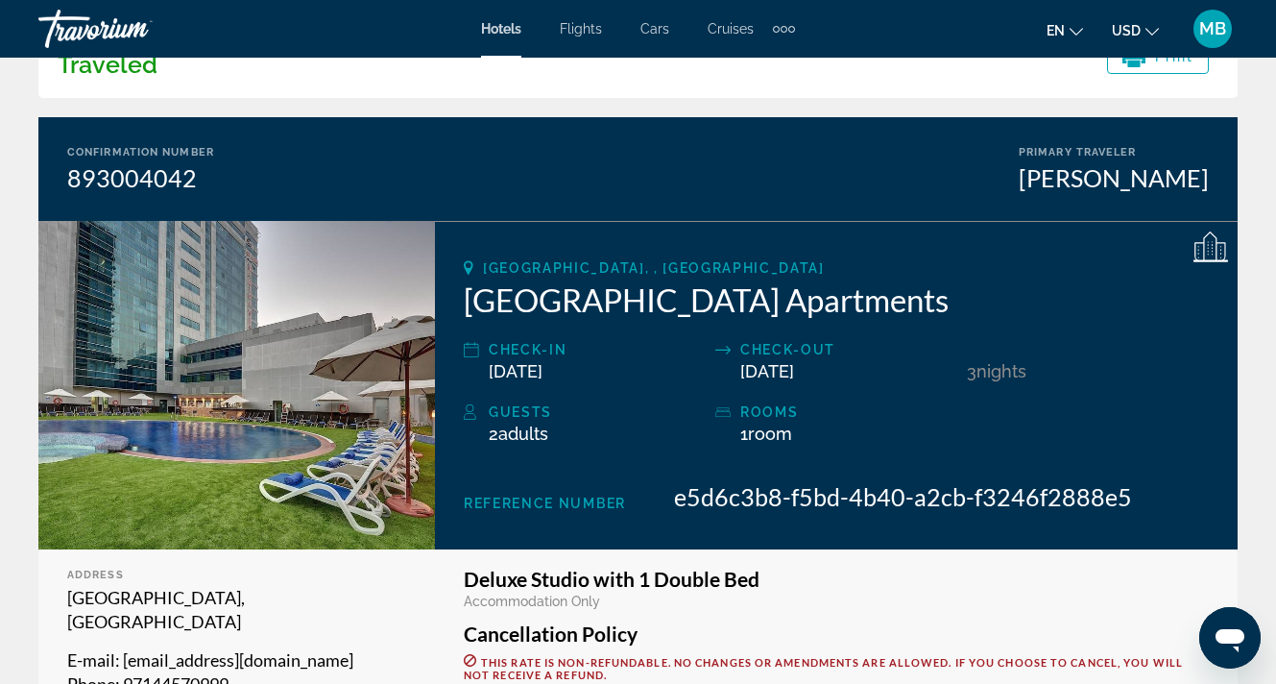
click at [1210, 40] on div "MB" at bounding box center [1213, 29] width 38 height 38
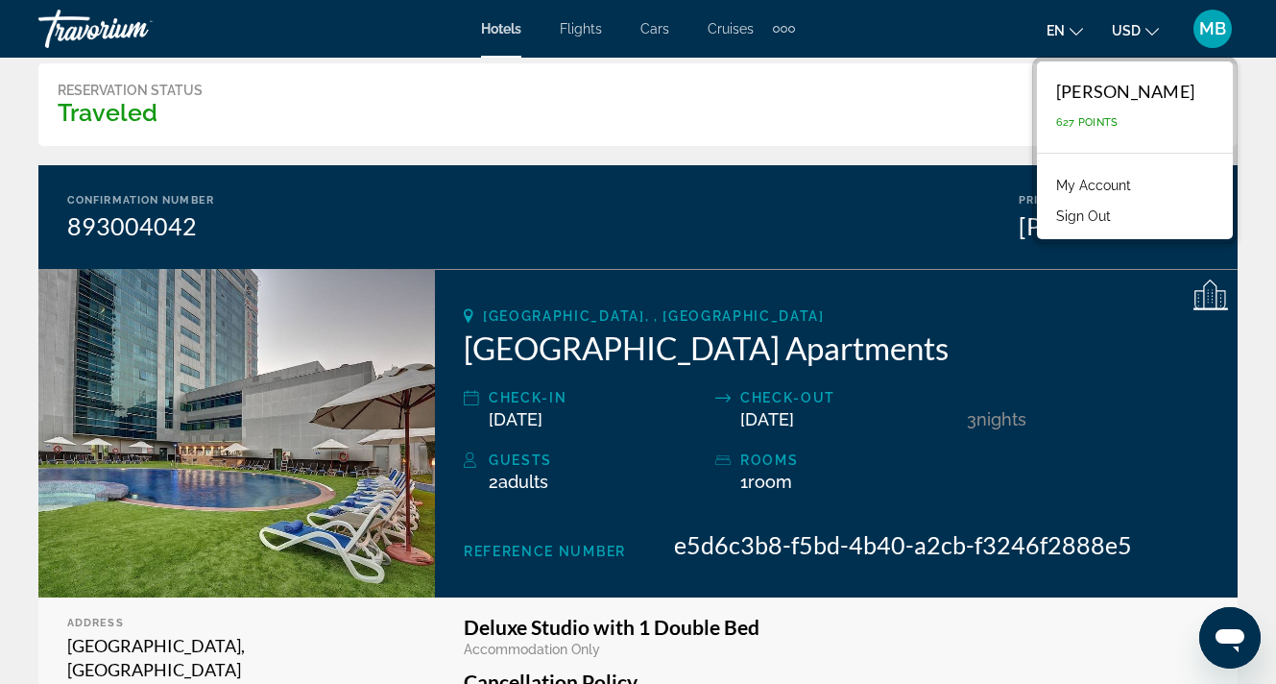
scroll to position [46, 0]
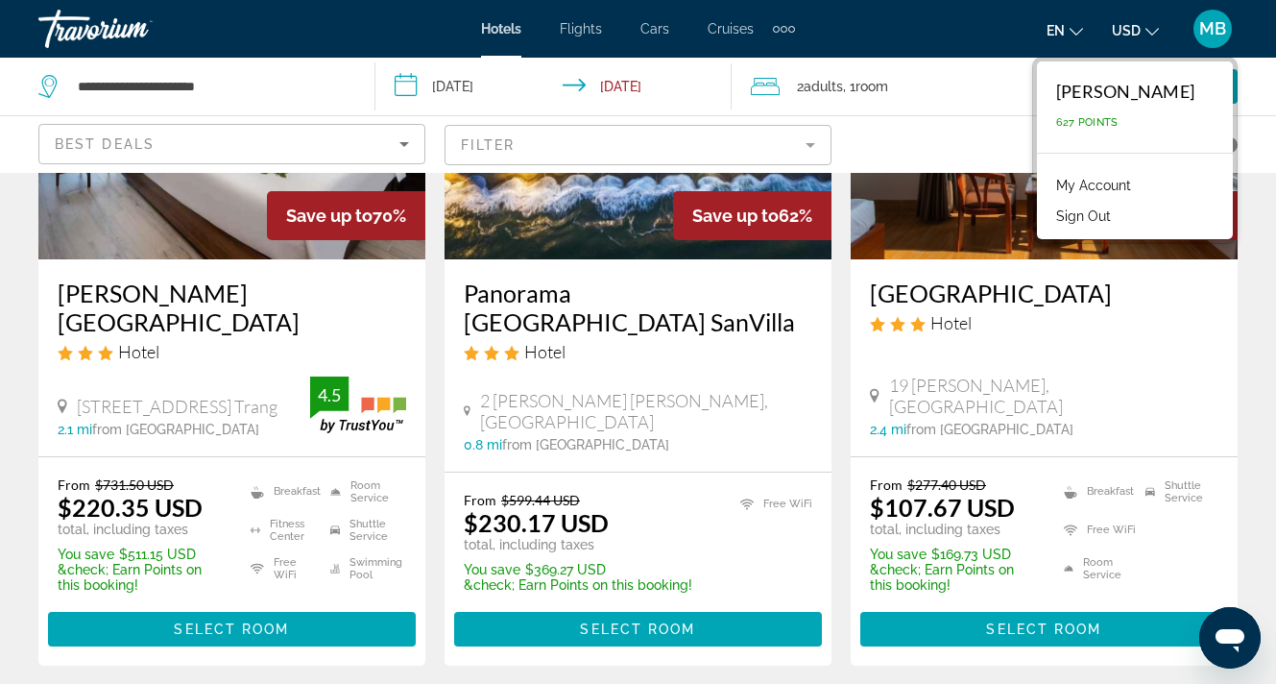
scroll to position [1043, 0]
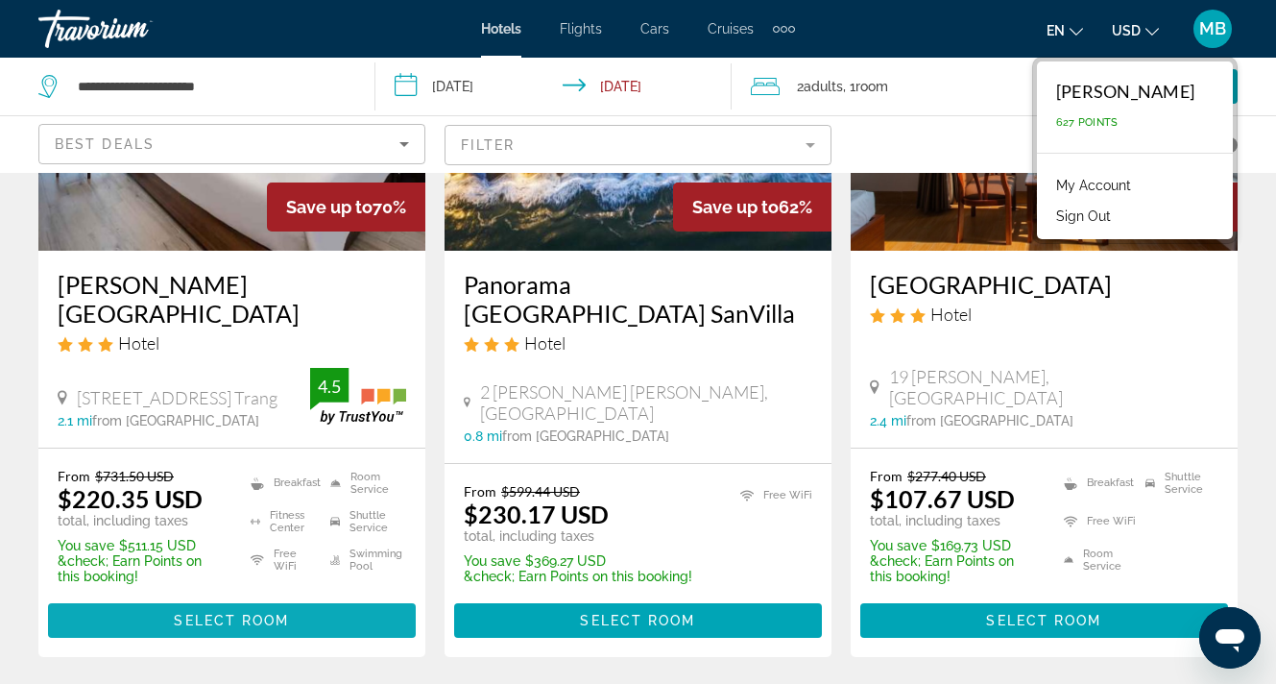
click at [266, 613] on span "Select Room" at bounding box center [231, 620] width 115 height 15
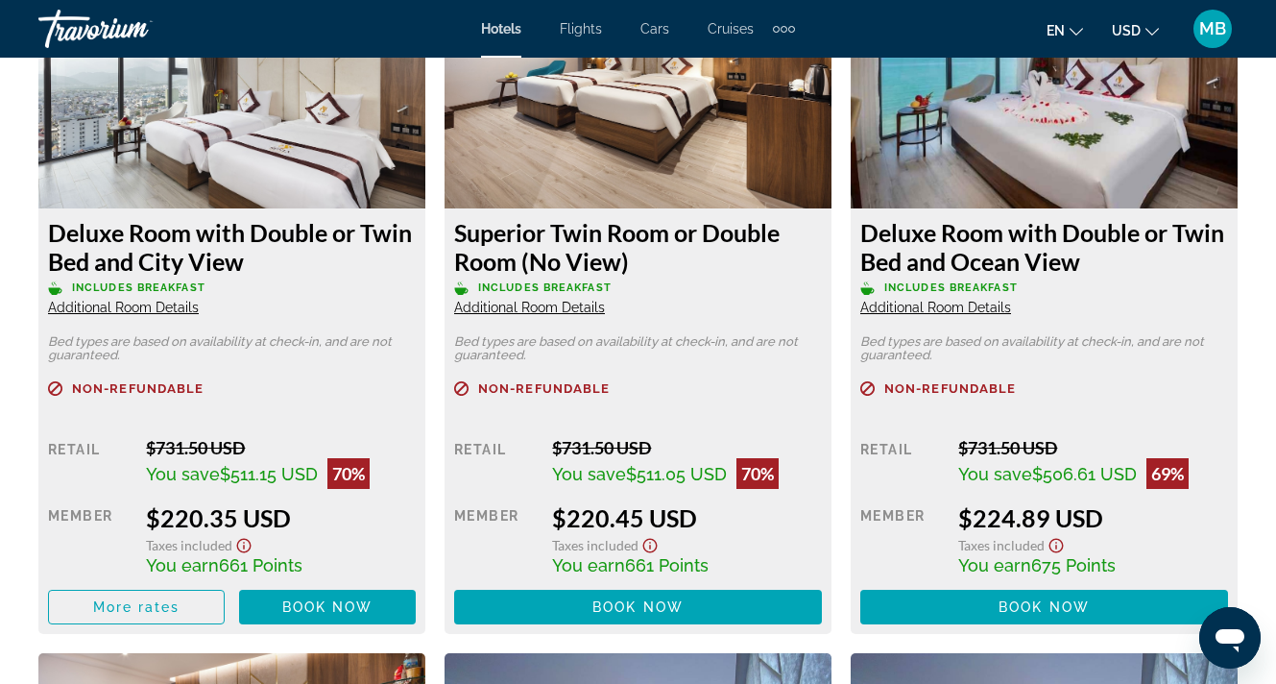
scroll to position [3086, 0]
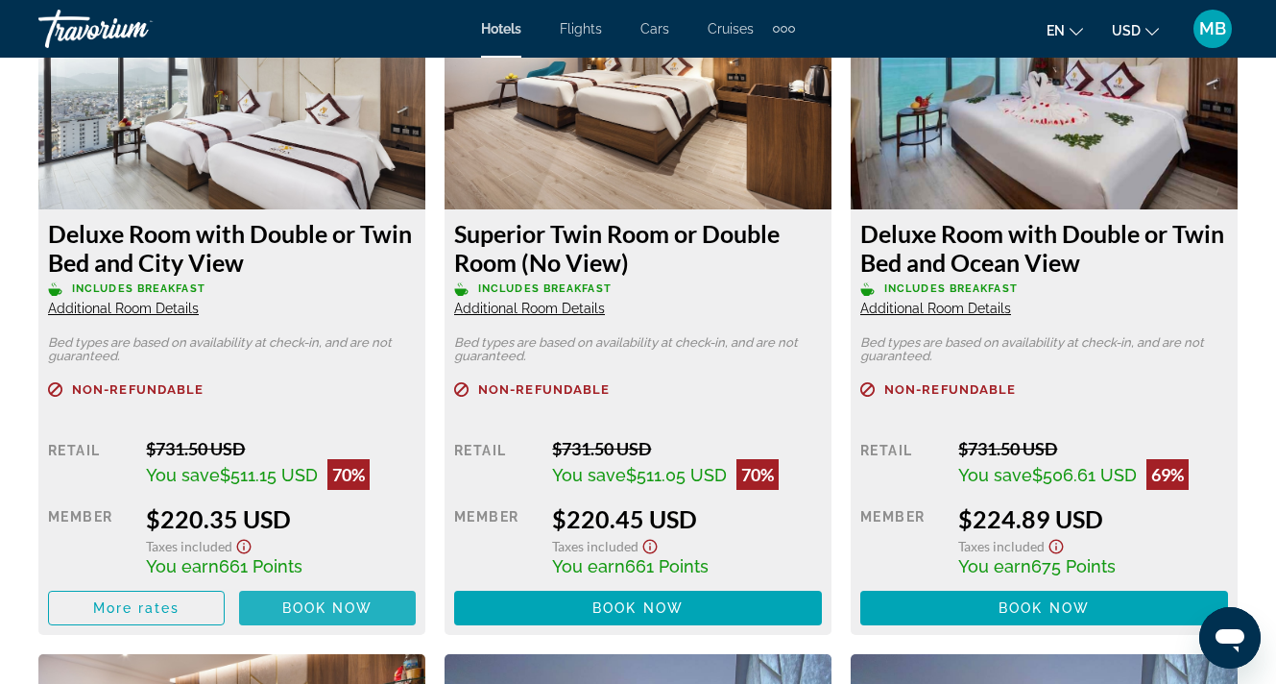
click at [322, 607] on span "Book now" at bounding box center [327, 607] width 91 height 15
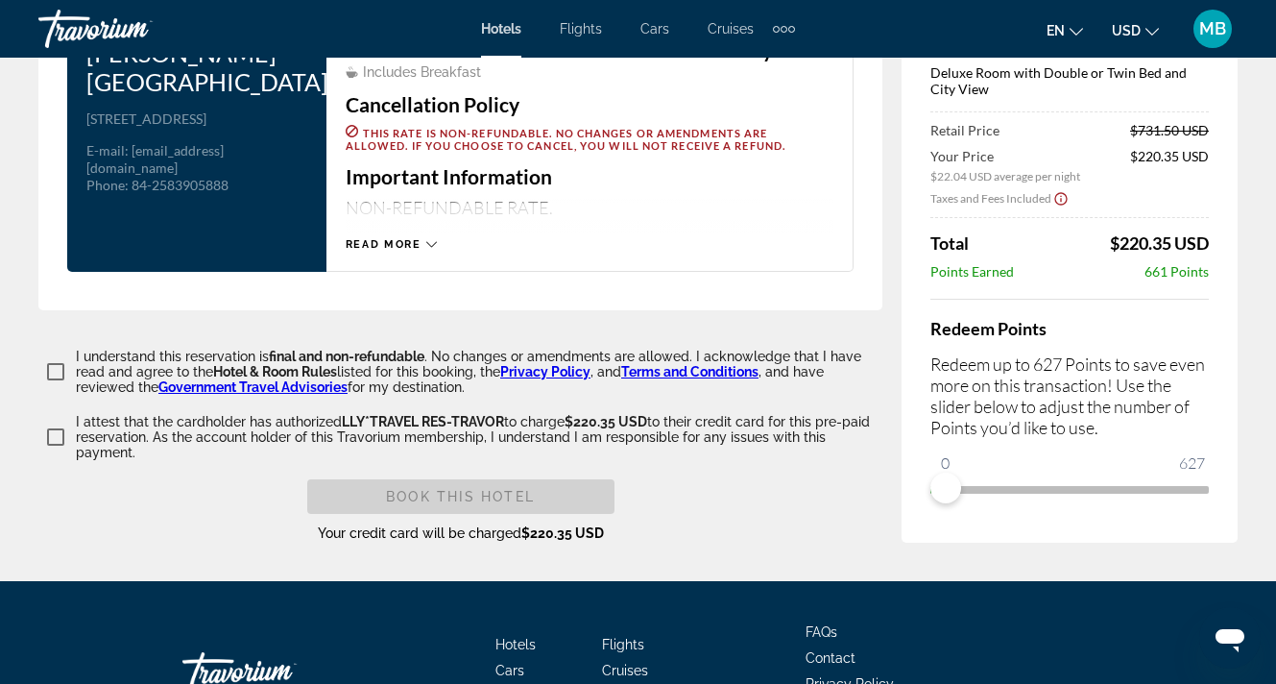
scroll to position [2612, 0]
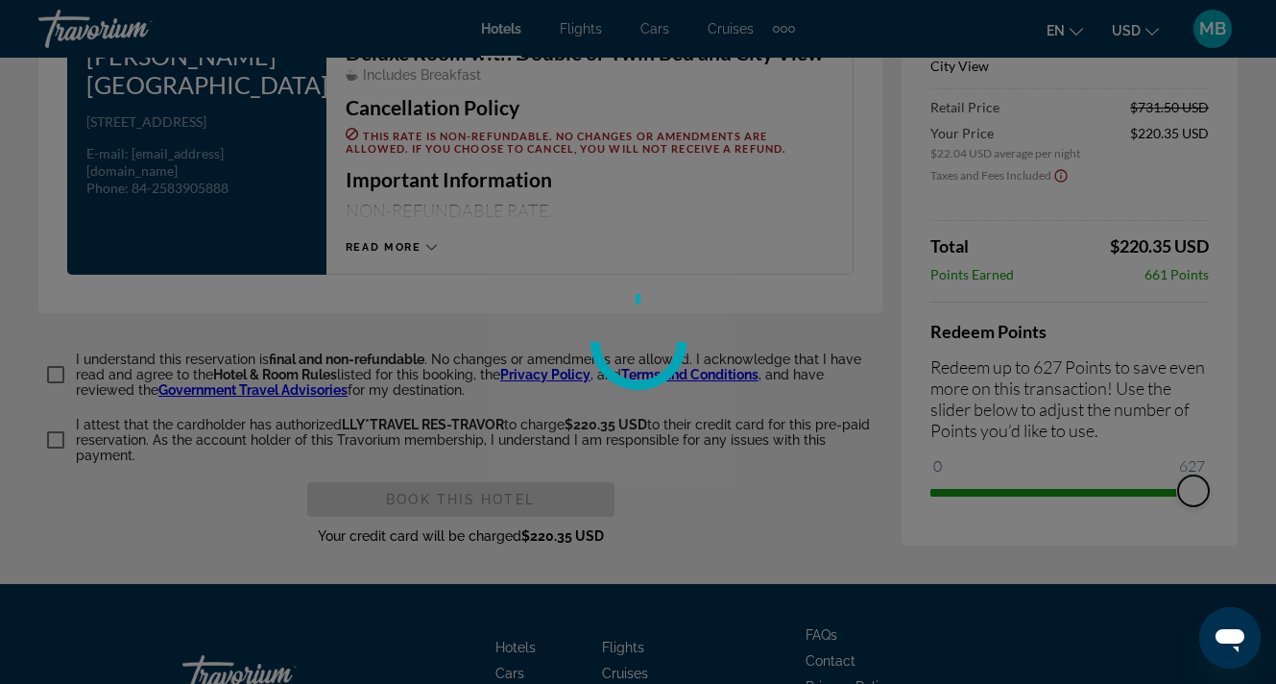
drag, startPoint x: 949, startPoint y: 492, endPoint x: 1293, endPoint y: 540, distance: 347.1
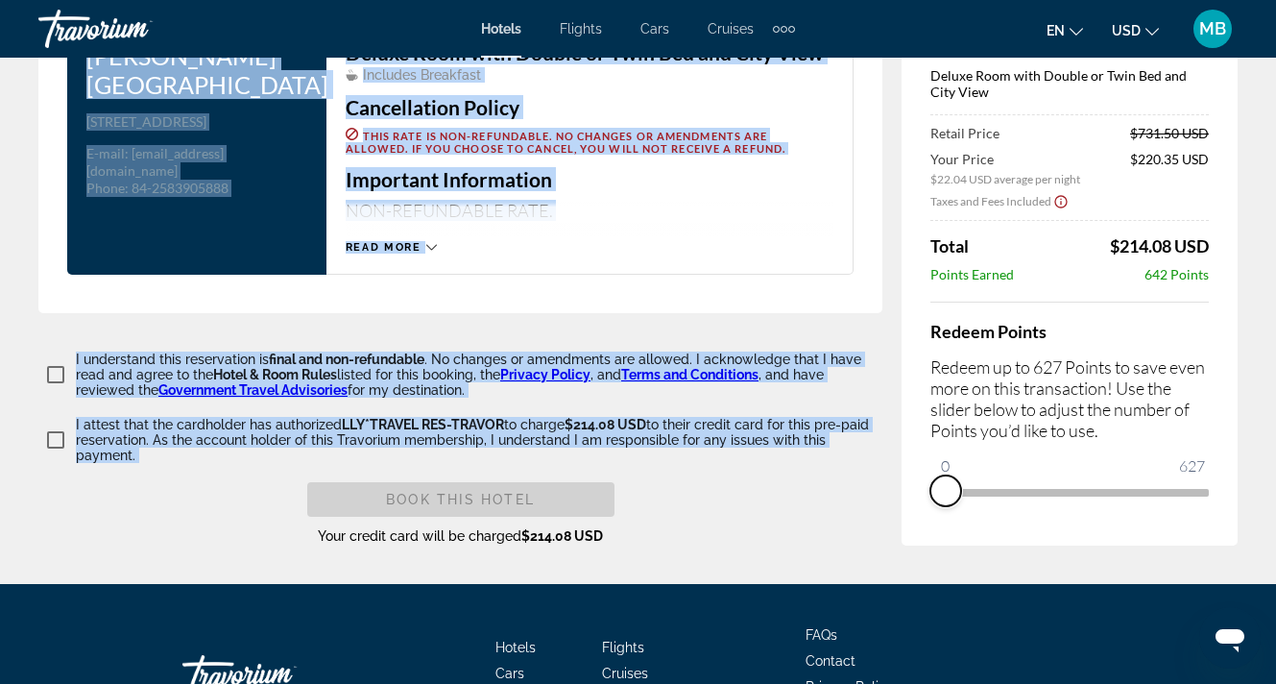
drag, startPoint x: 1198, startPoint y: 484, endPoint x: 781, endPoint y: 515, distance: 417.9
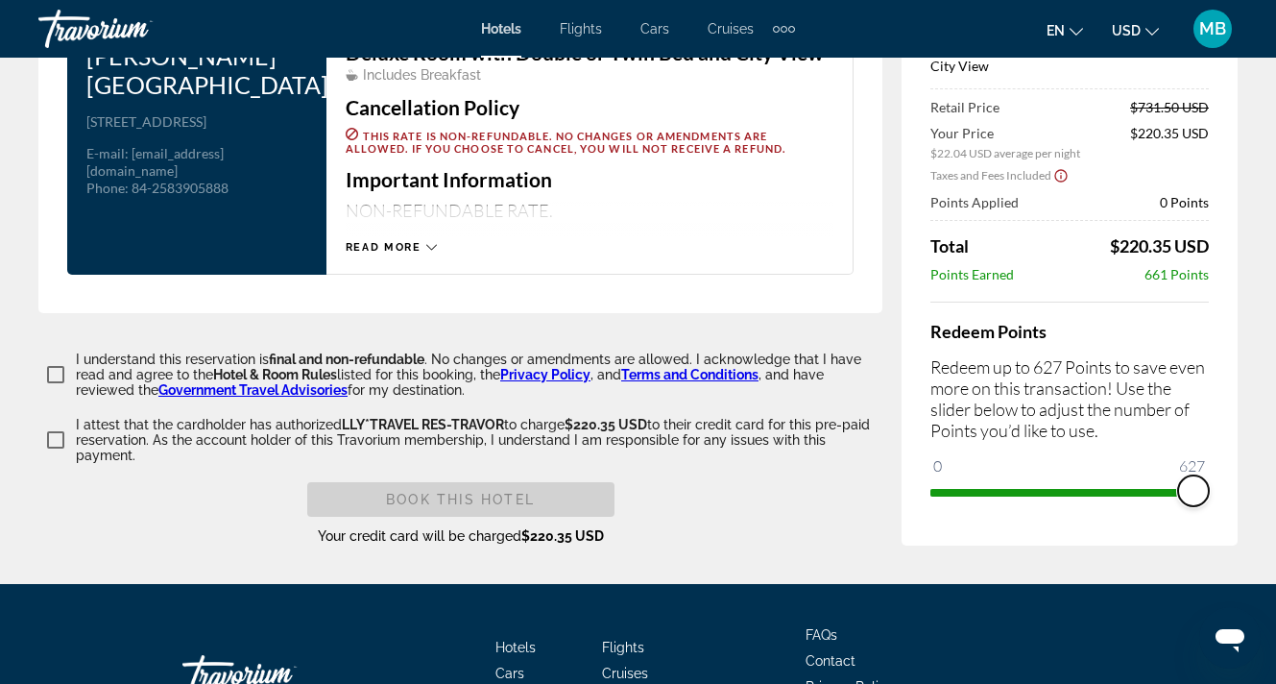
drag, startPoint x: 941, startPoint y: 492, endPoint x: 1293, endPoint y: 496, distance: 351.5
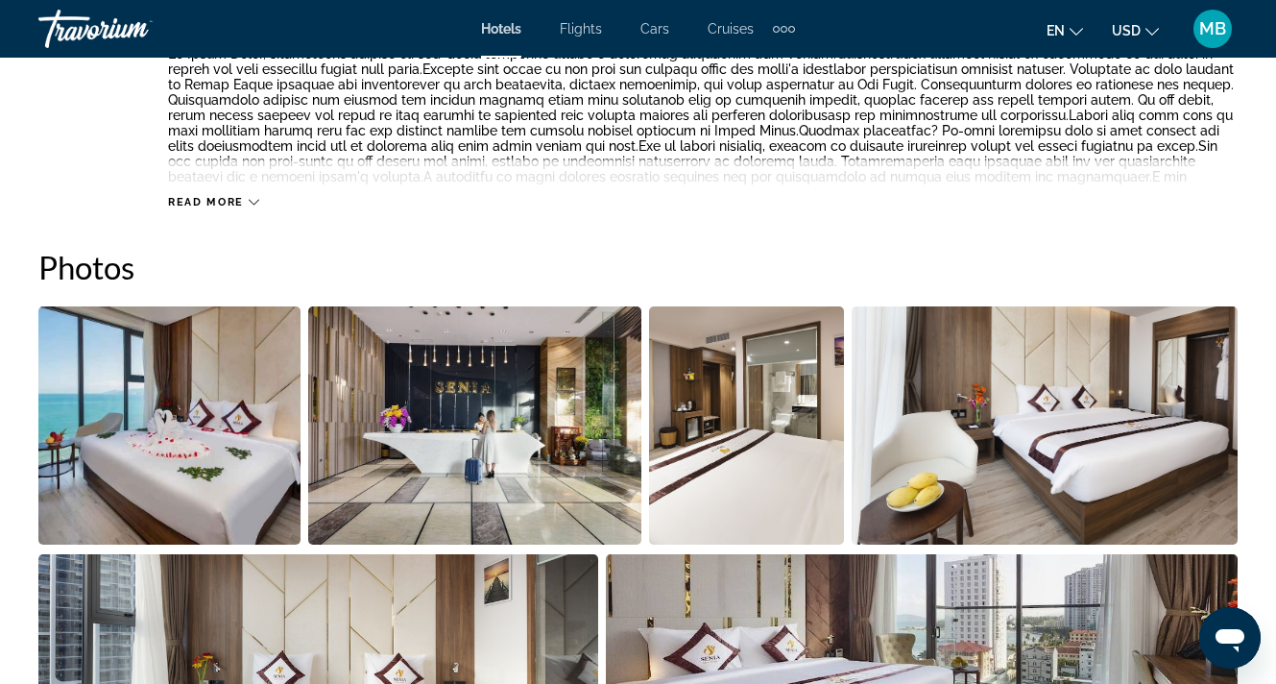
scroll to position [1144, 0]
